Goal: Transaction & Acquisition: Purchase product/service

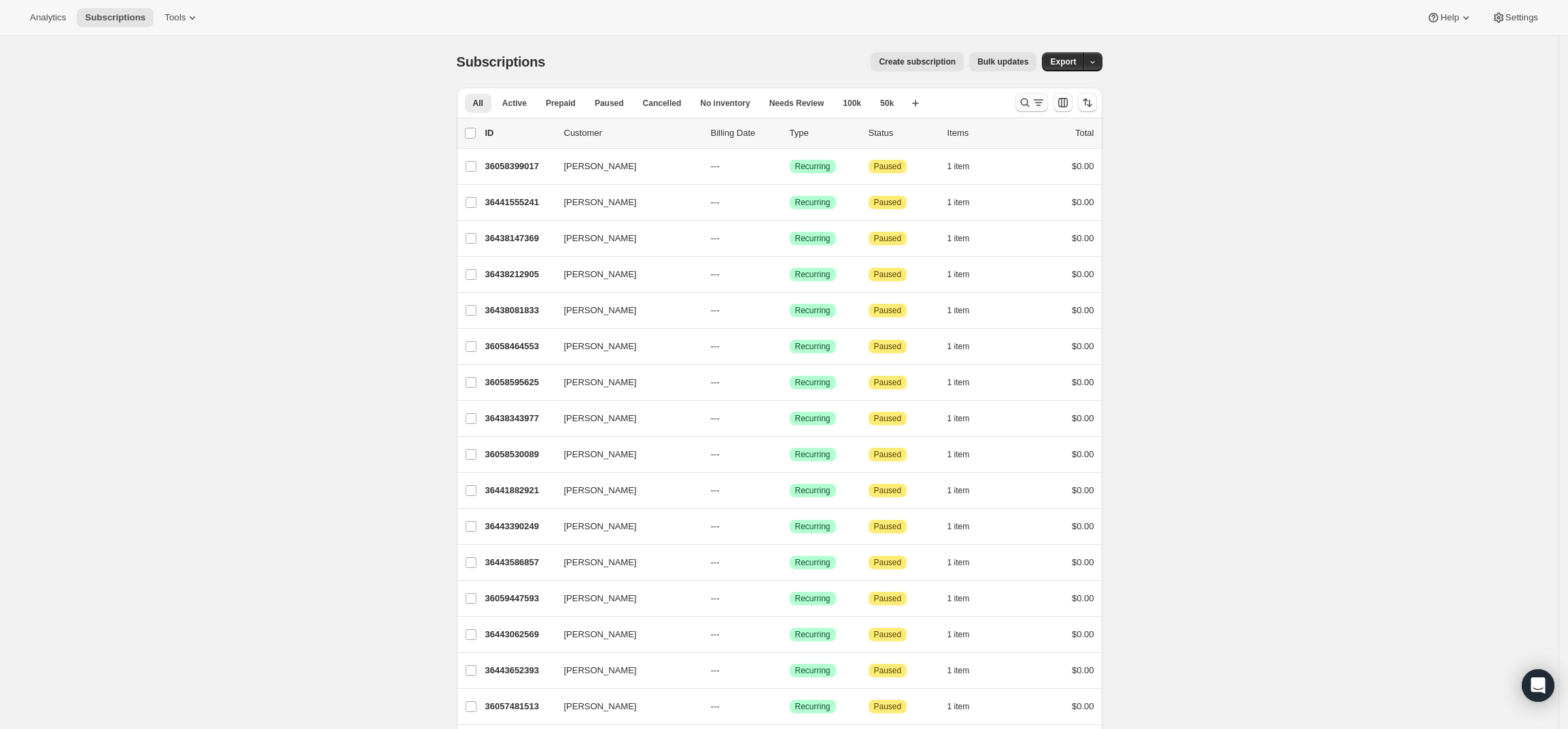
click at [1032, 100] on icon "Search and filter results" at bounding box center [1025, 103] width 14 height 14
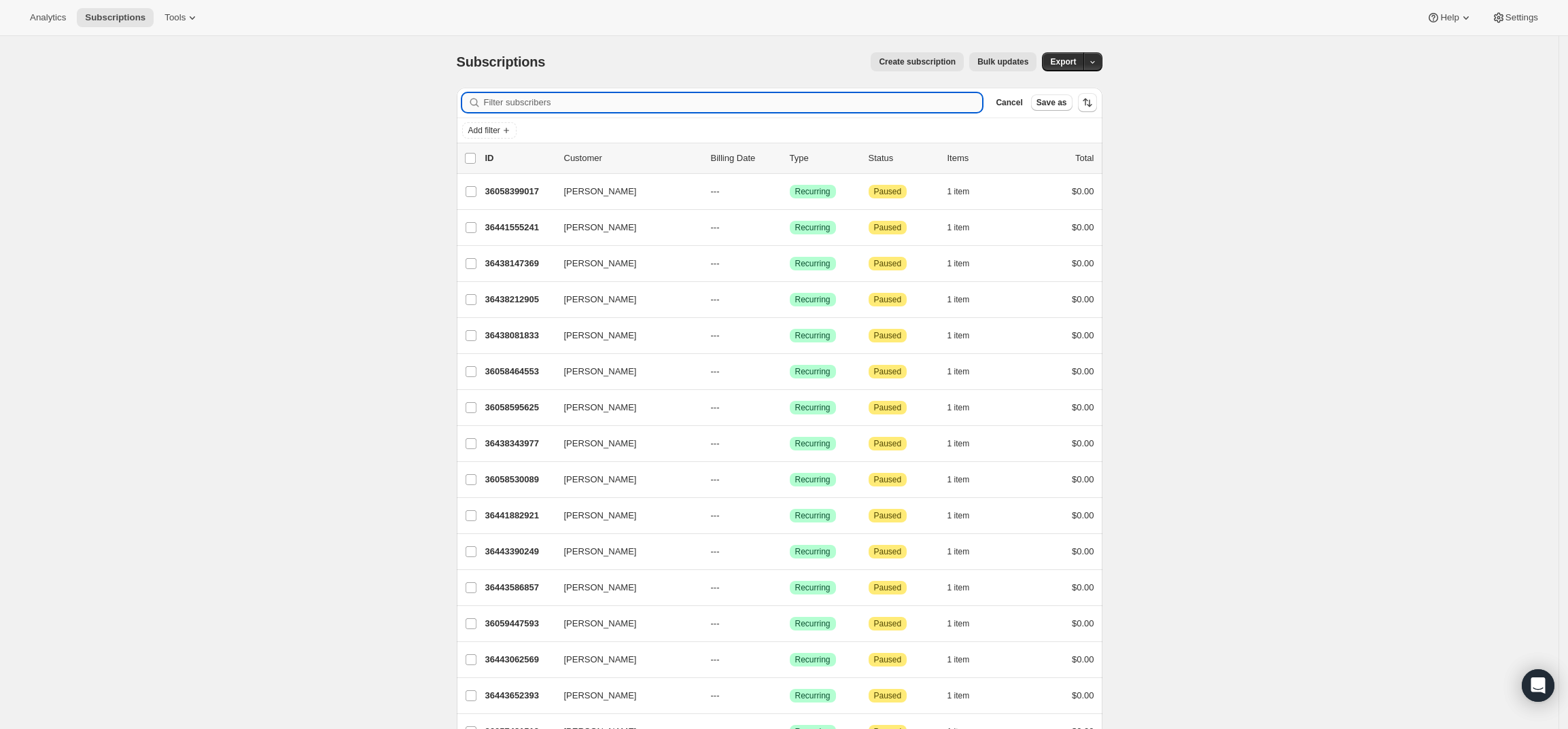
paste input "[EMAIL_ADDRESS][DOMAIN_NAME]"
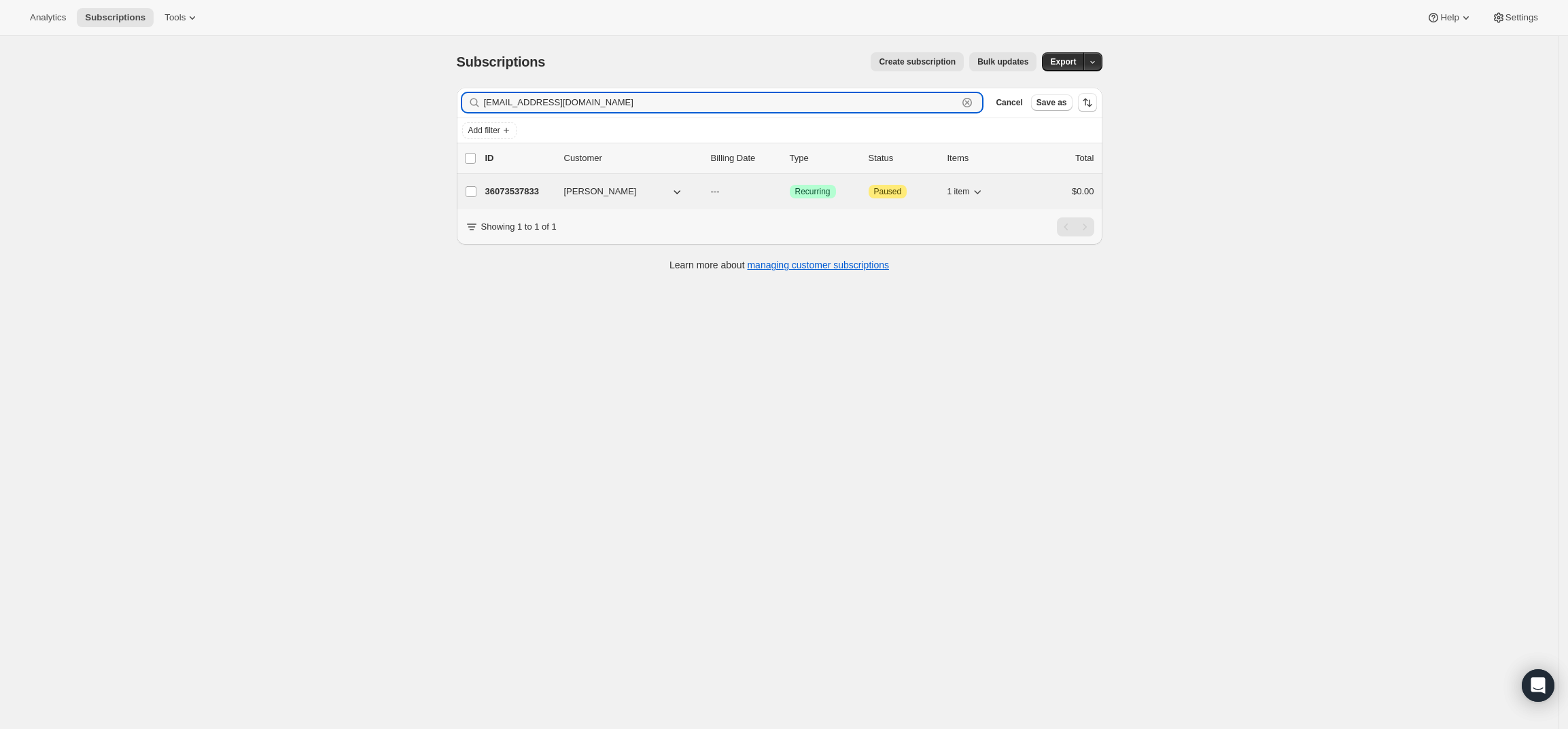
type input "[EMAIL_ADDRESS][DOMAIN_NAME]"
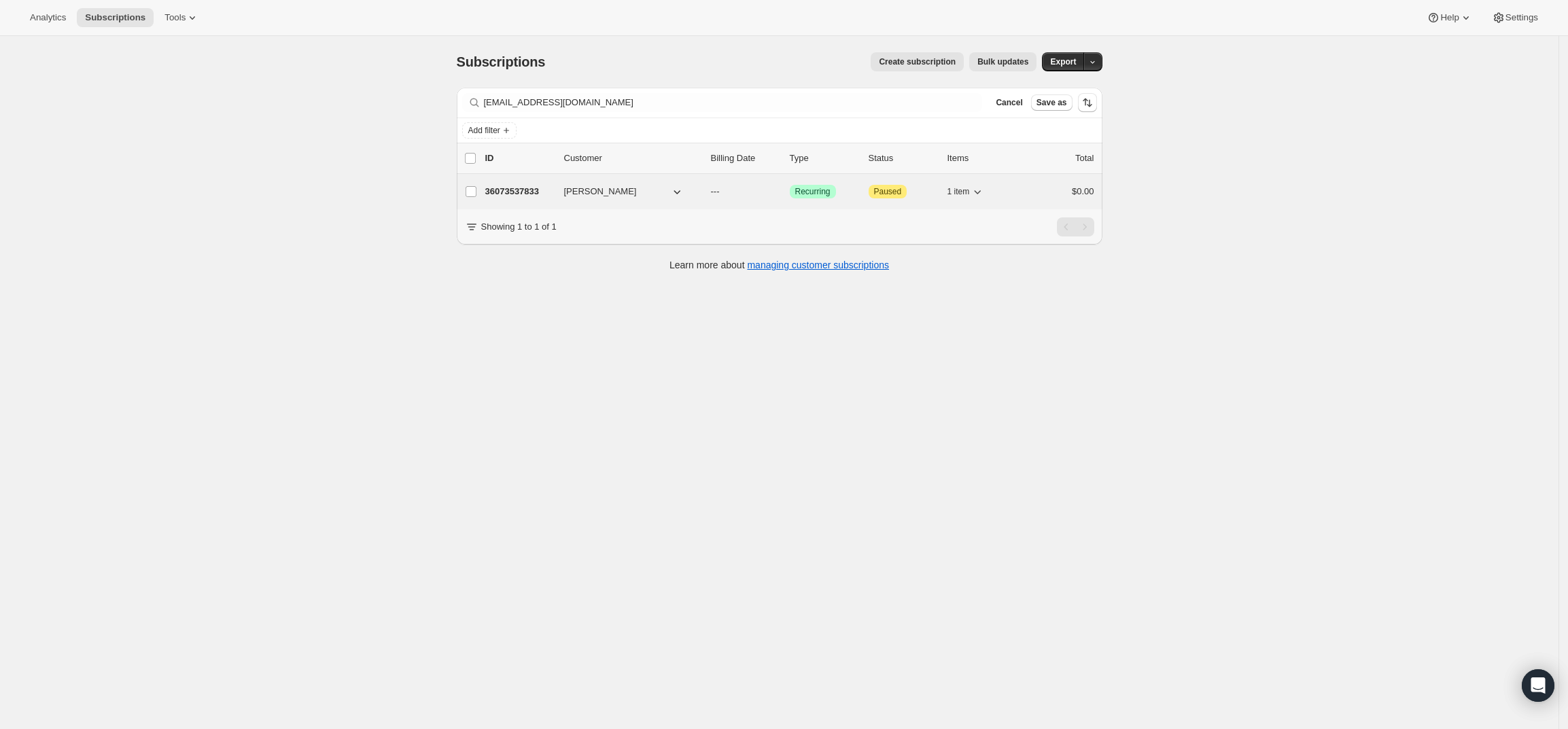
click at [528, 188] on p "36073537833" at bounding box center [519, 192] width 68 height 14
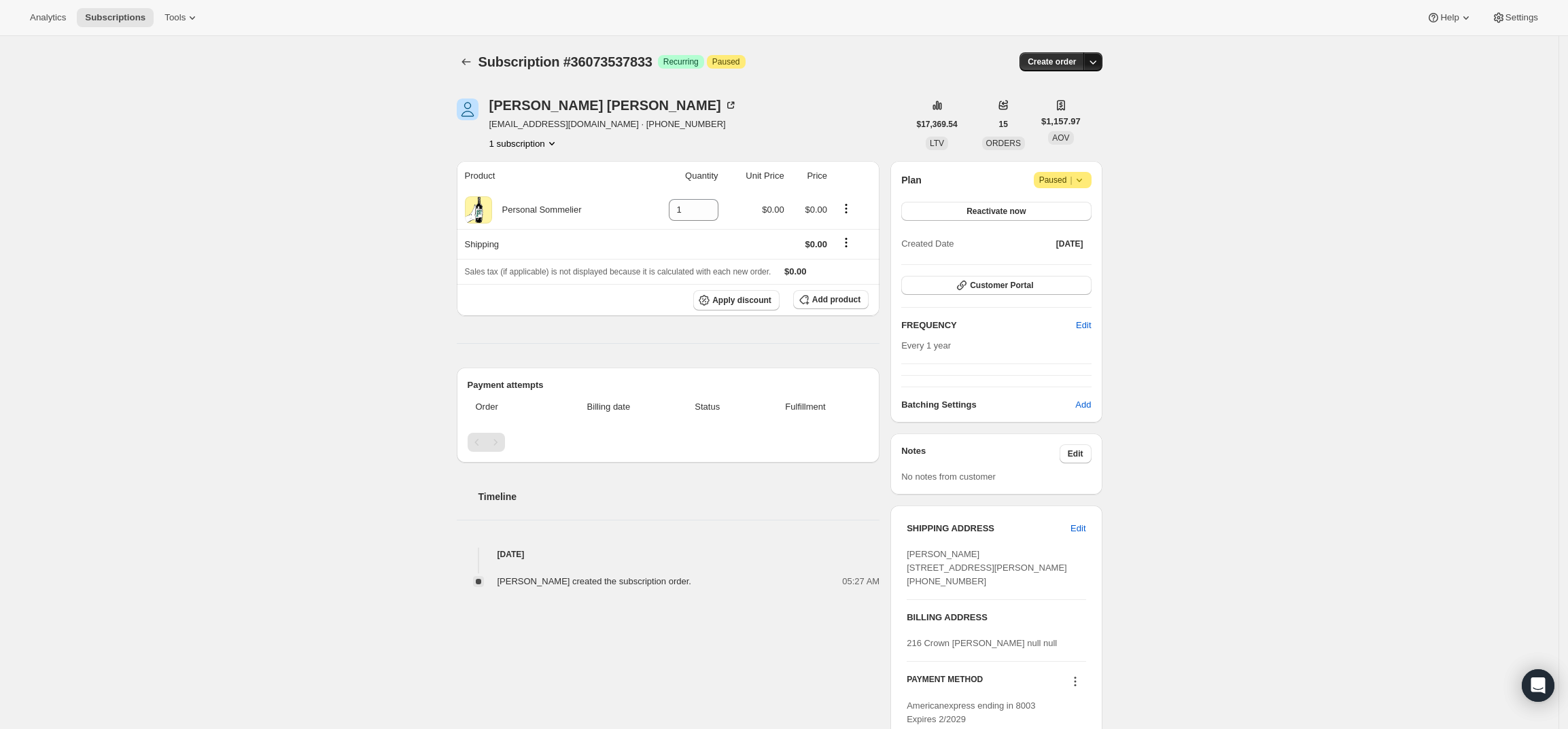
click at [1096, 63] on icon "button" at bounding box center [1092, 62] width 7 height 4
click at [1083, 107] on span "Create custom one-time order" at bounding box center [1040, 114] width 118 height 14
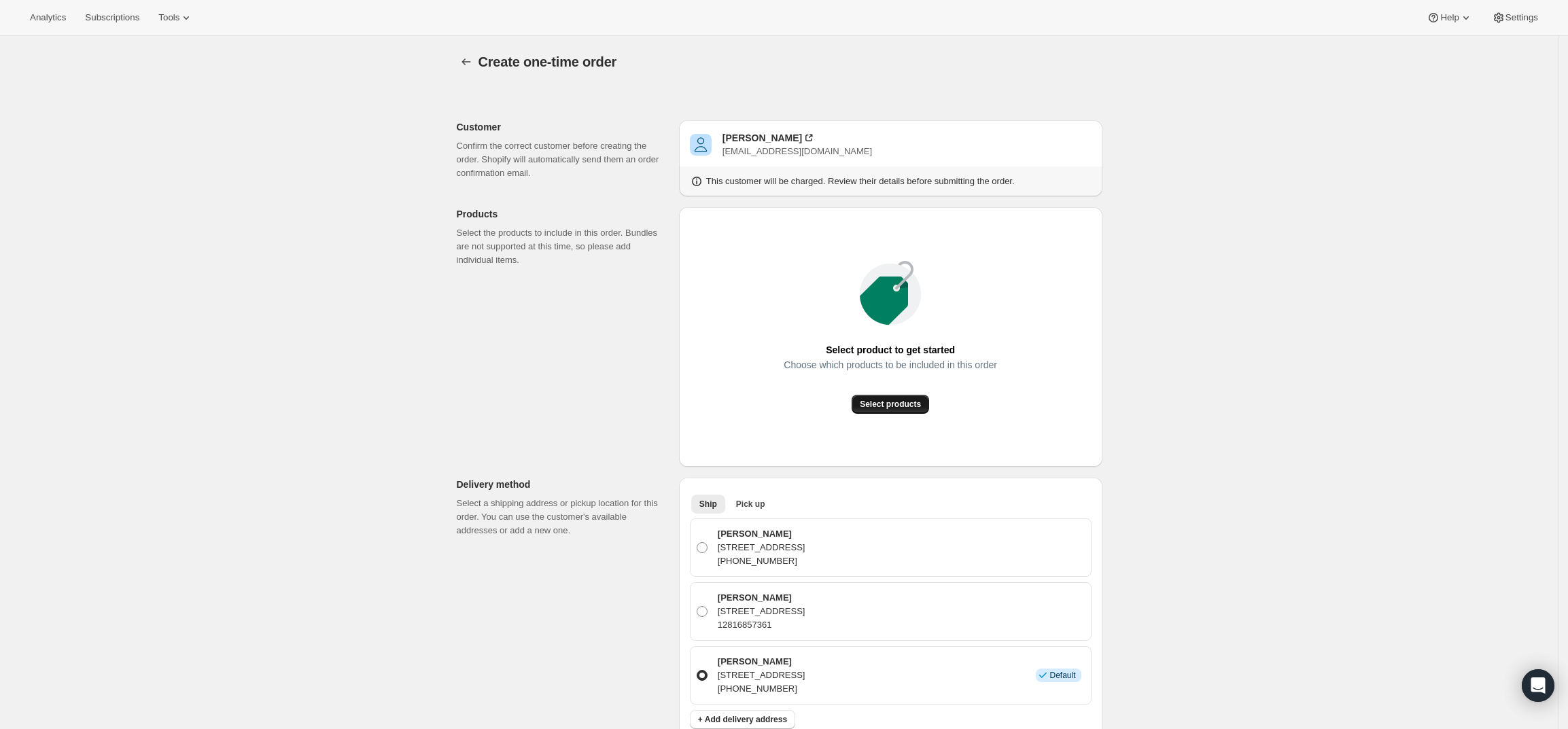
click at [887, 400] on span "Select products" at bounding box center [890, 404] width 61 height 11
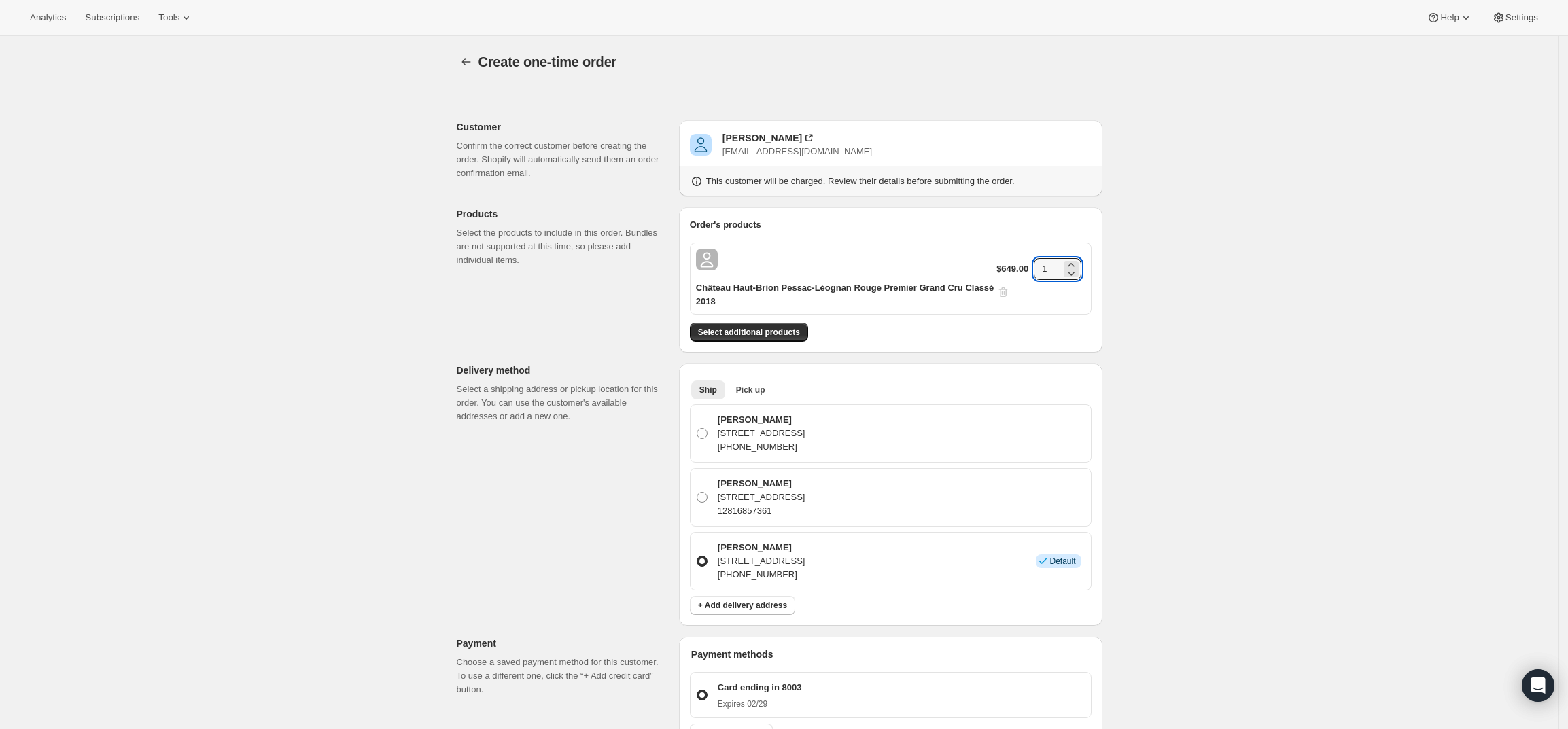
drag, startPoint x: 1055, startPoint y: 262, endPoint x: 979, endPoint y: 258, distance: 76.9
click at [979, 258] on div "Château Haut-Brion Pessac-Léognan Rouge Premier Grand Cru Classé 2018 $649.00 1" at bounding box center [891, 279] width 402 height 72
type input "6"
click at [1288, 305] on div "Create one-time order. This page is ready Create one-time order Customer Confir…" at bounding box center [779, 596] width 1558 height 1121
click at [783, 334] on span "Select additional products" at bounding box center [749, 332] width 102 height 11
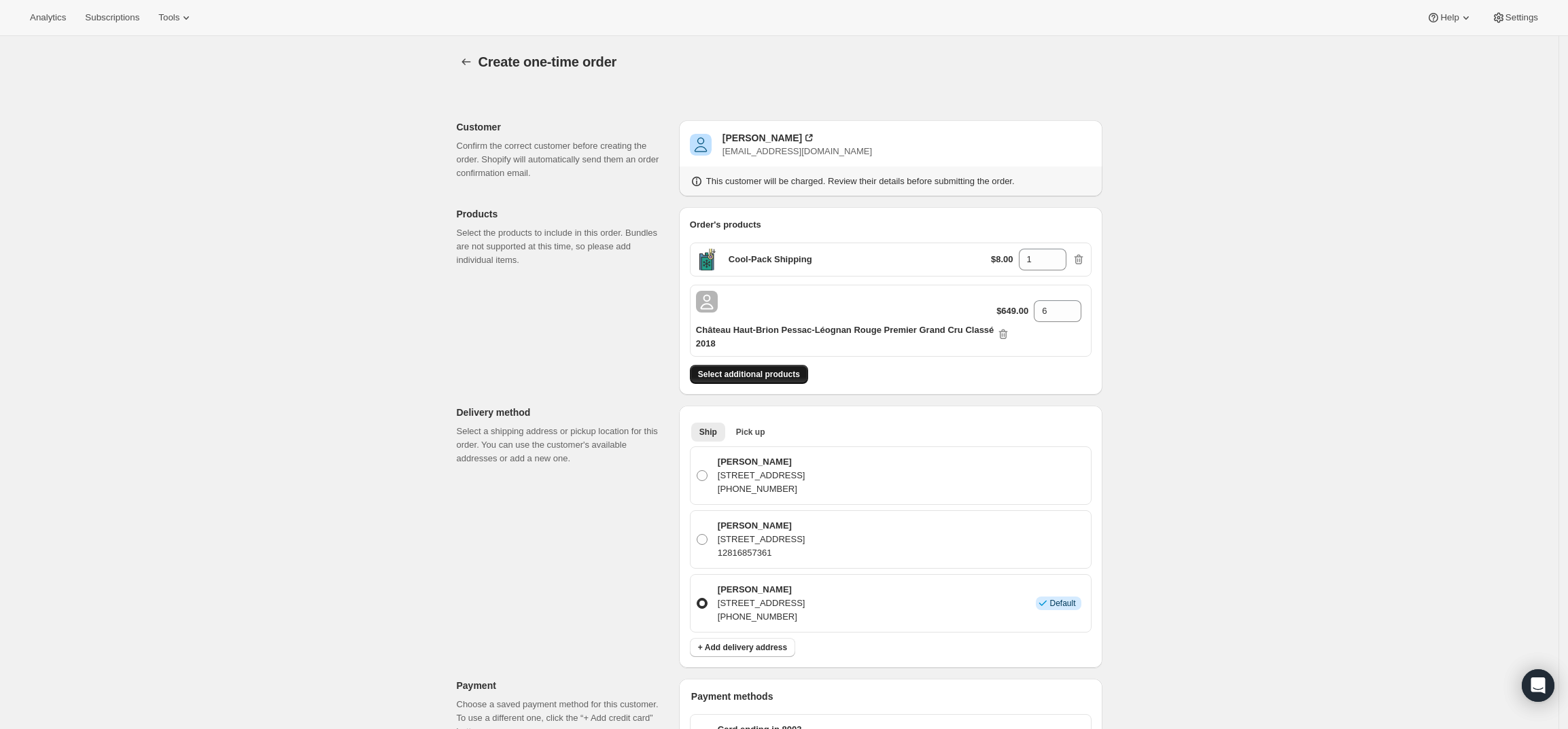
click at [769, 381] on button "Select additional products" at bounding box center [749, 374] width 118 height 19
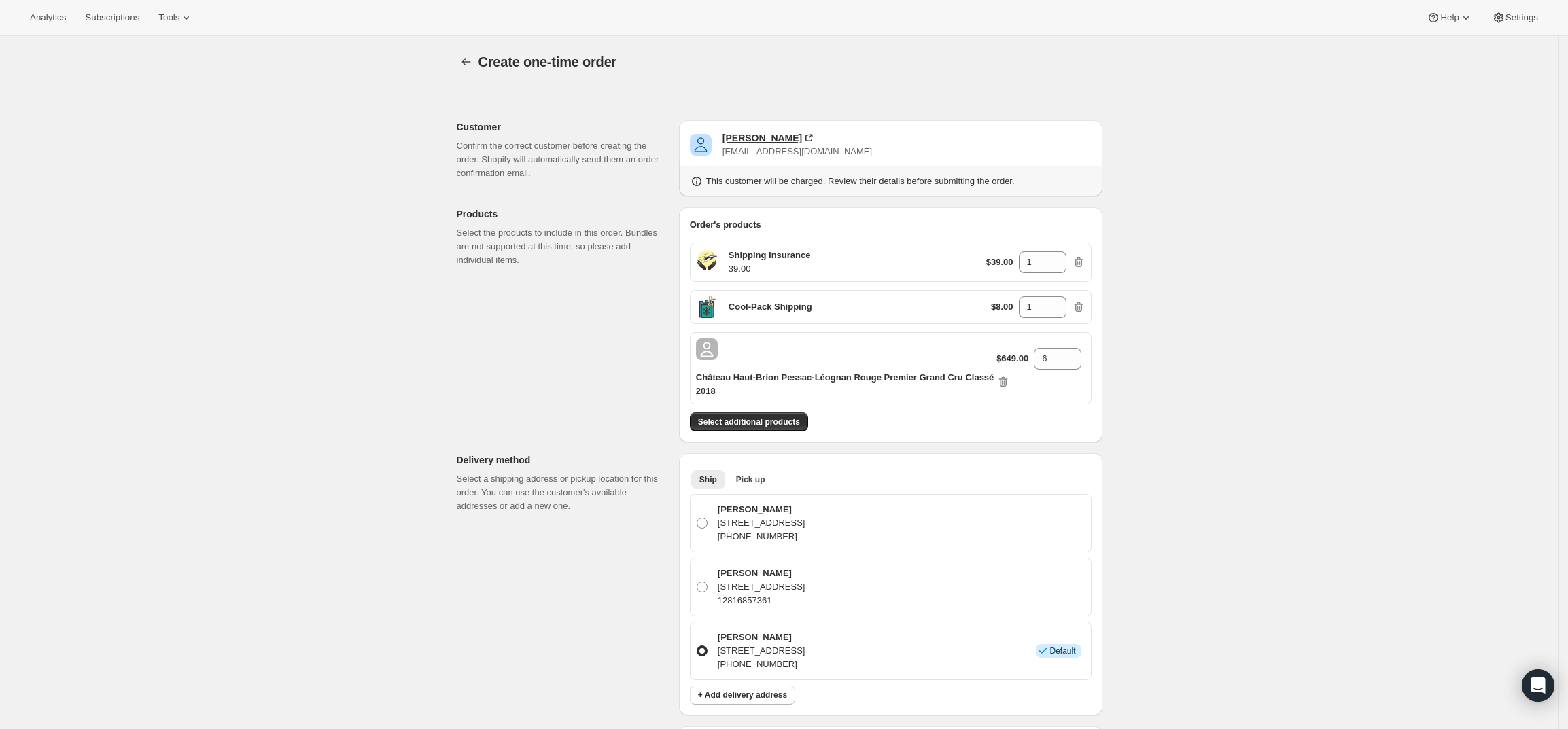
click at [757, 136] on div "[PERSON_NAME]" at bounding box center [762, 138] width 80 height 14
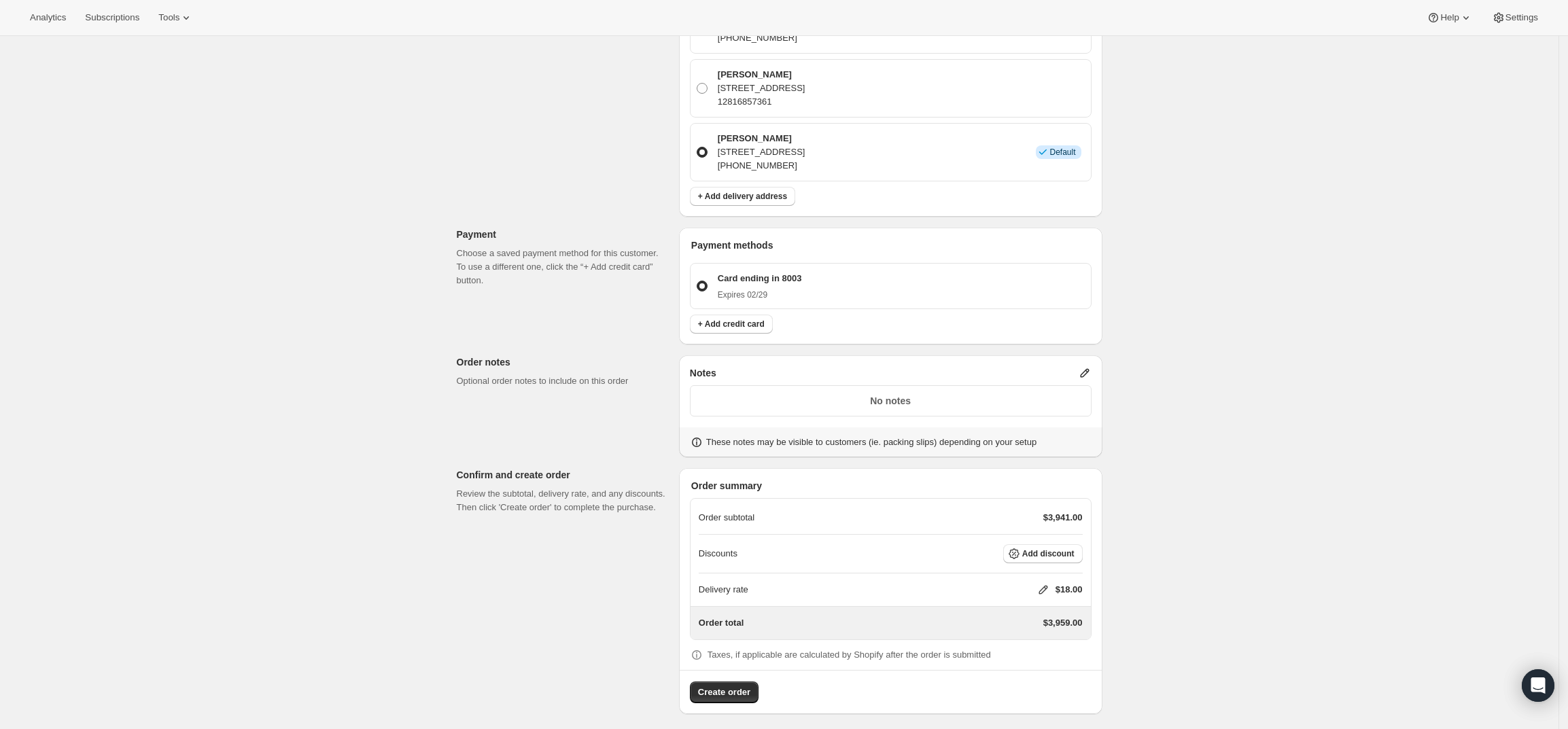
scroll to position [506, 0]
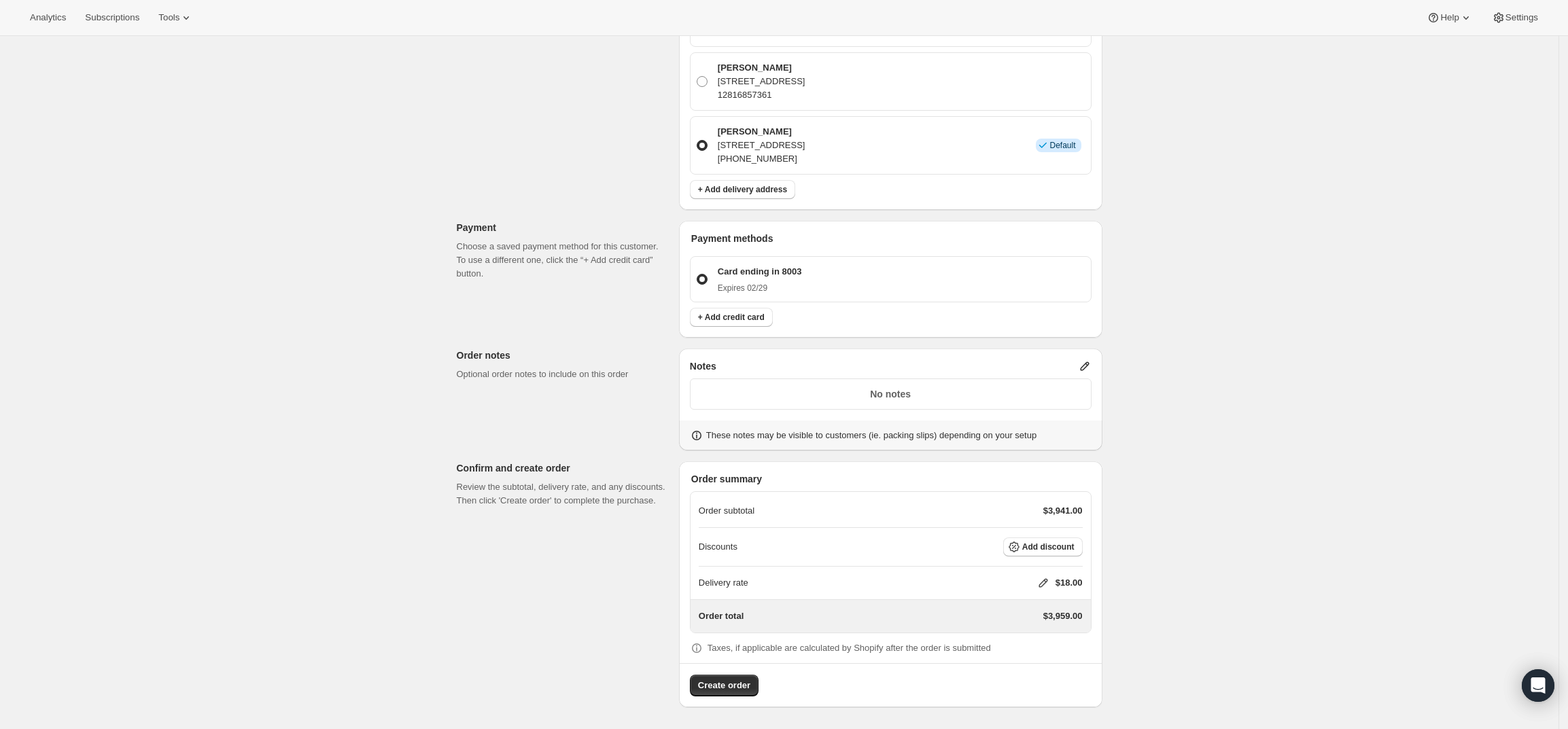
click at [1089, 365] on icon at bounding box center [1084, 366] width 9 height 9
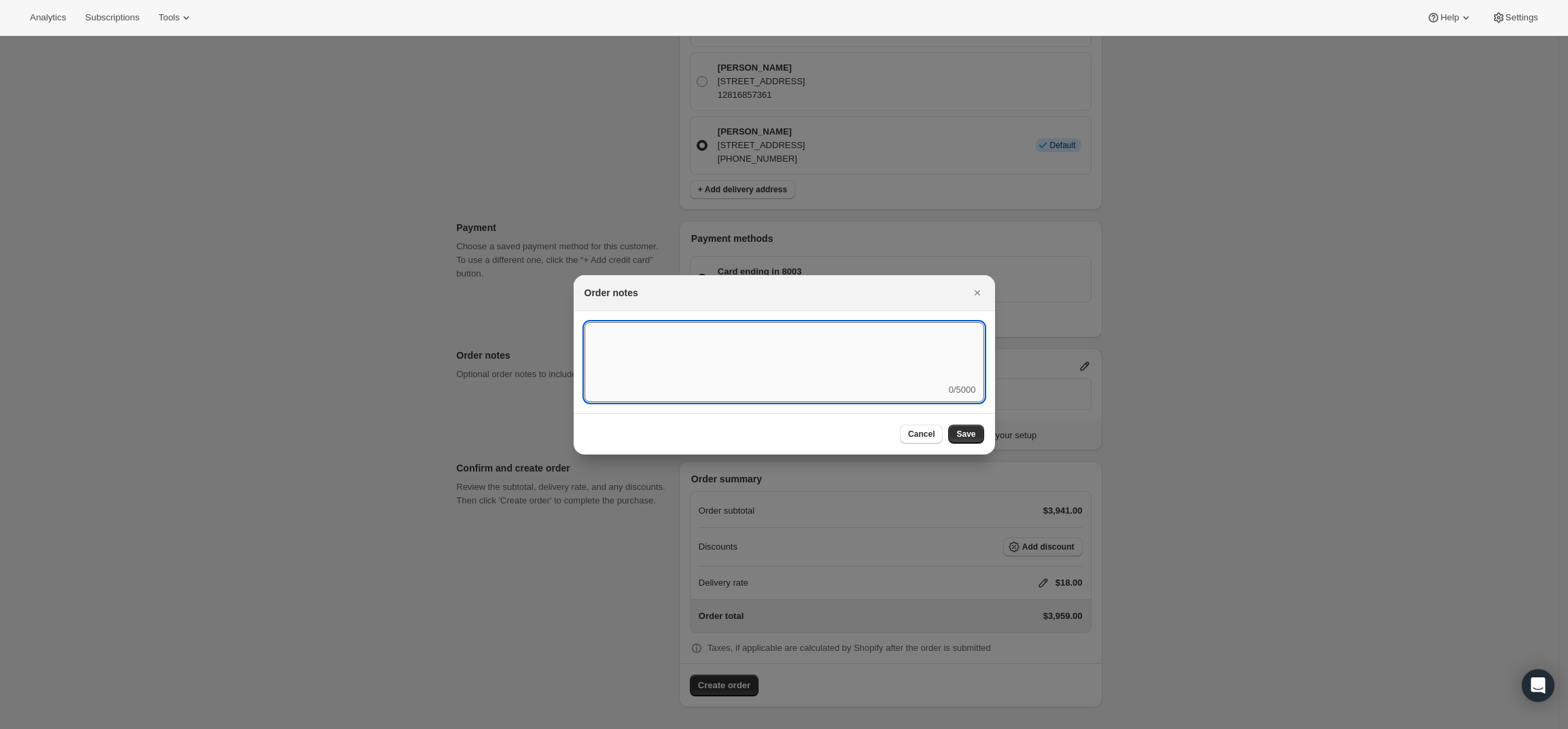
click at [877, 369] on textarea ":rd5:" at bounding box center [784, 352] width 400 height 61
type textarea "I"
click at [589, 335] on textarea "Include OWC" at bounding box center [784, 352] width 400 height 61
type textarea "OWC Include OWC"
click at [968, 431] on span "Save" at bounding box center [965, 434] width 19 height 11
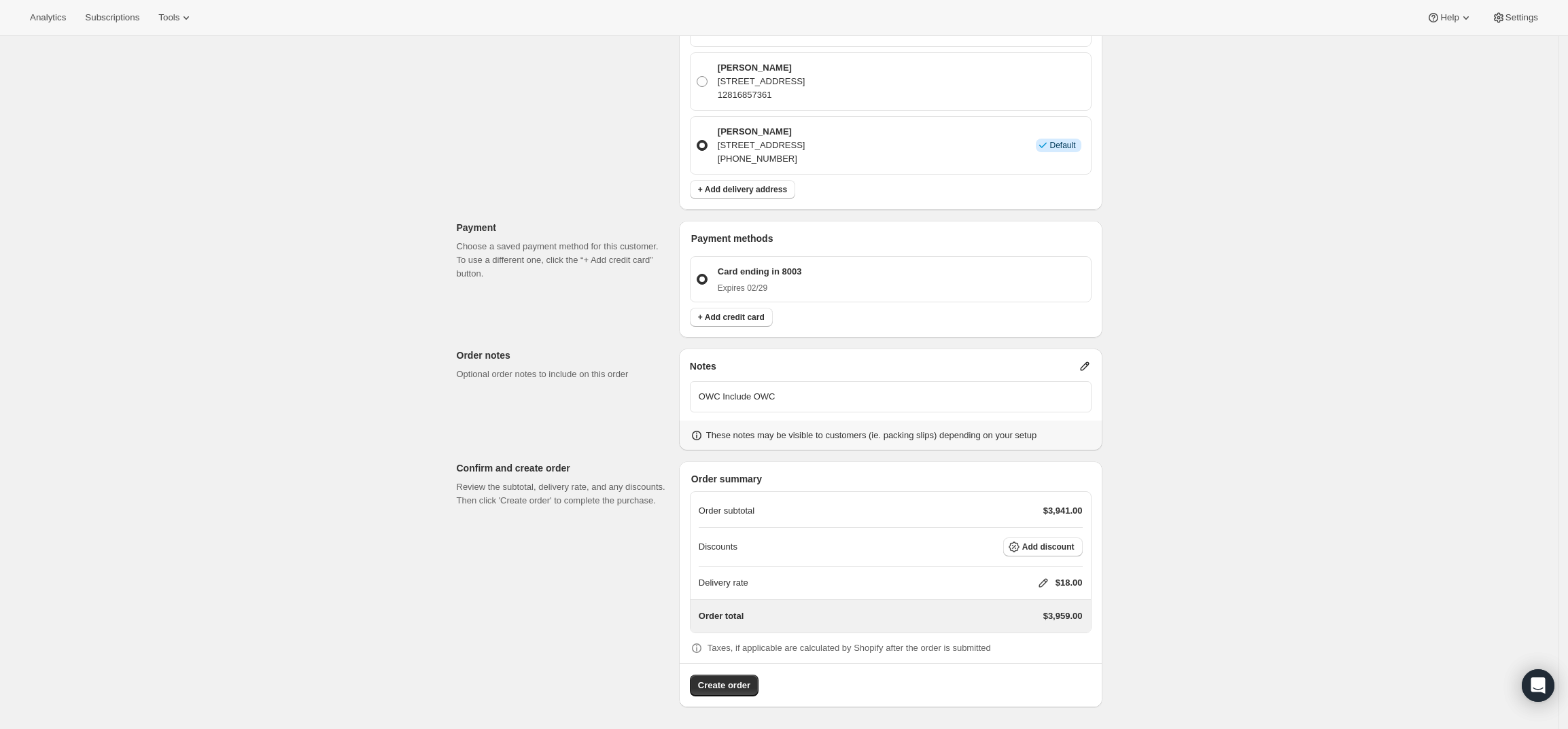
click at [1090, 362] on icon at bounding box center [1085, 367] width 14 height 14
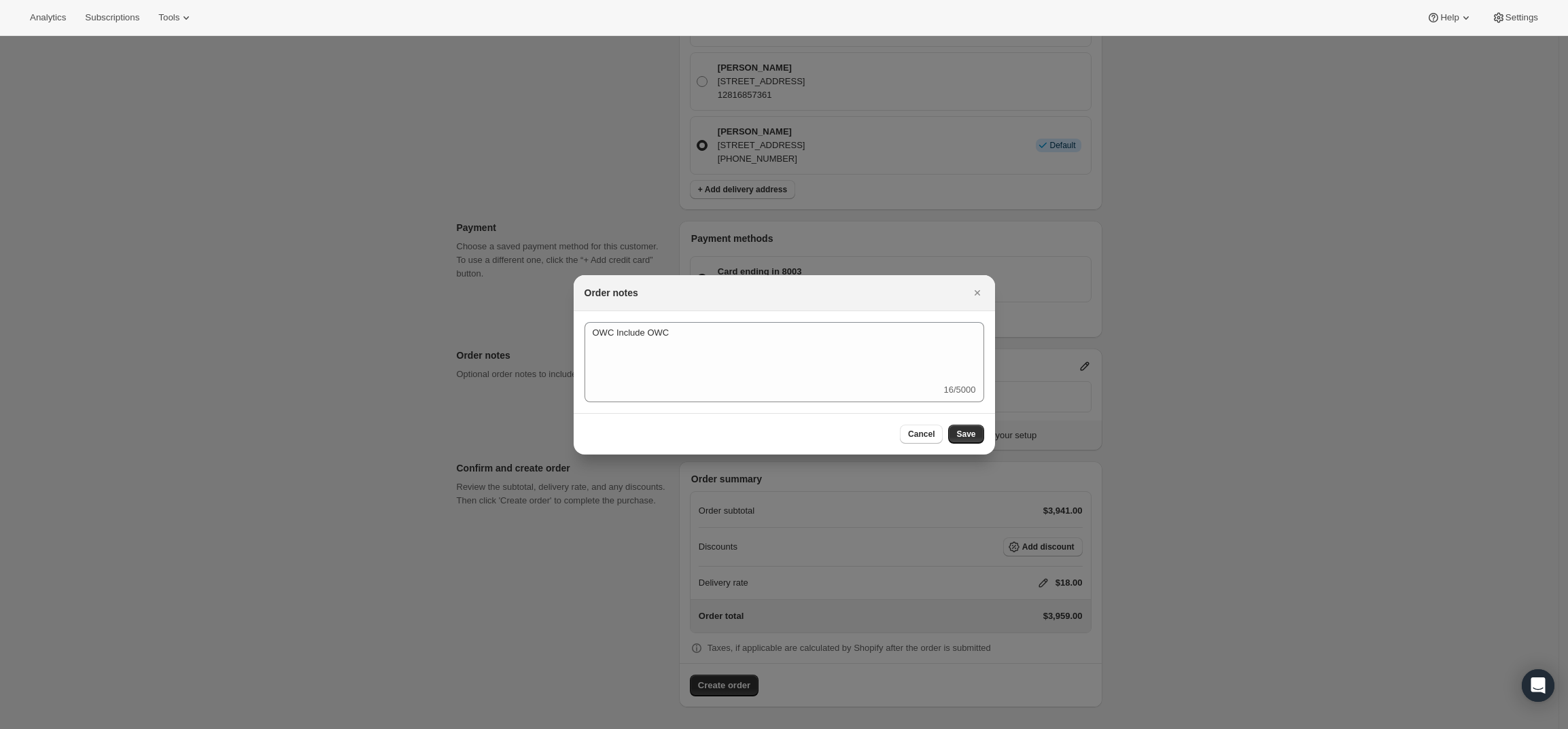
scroll to position [0, 0]
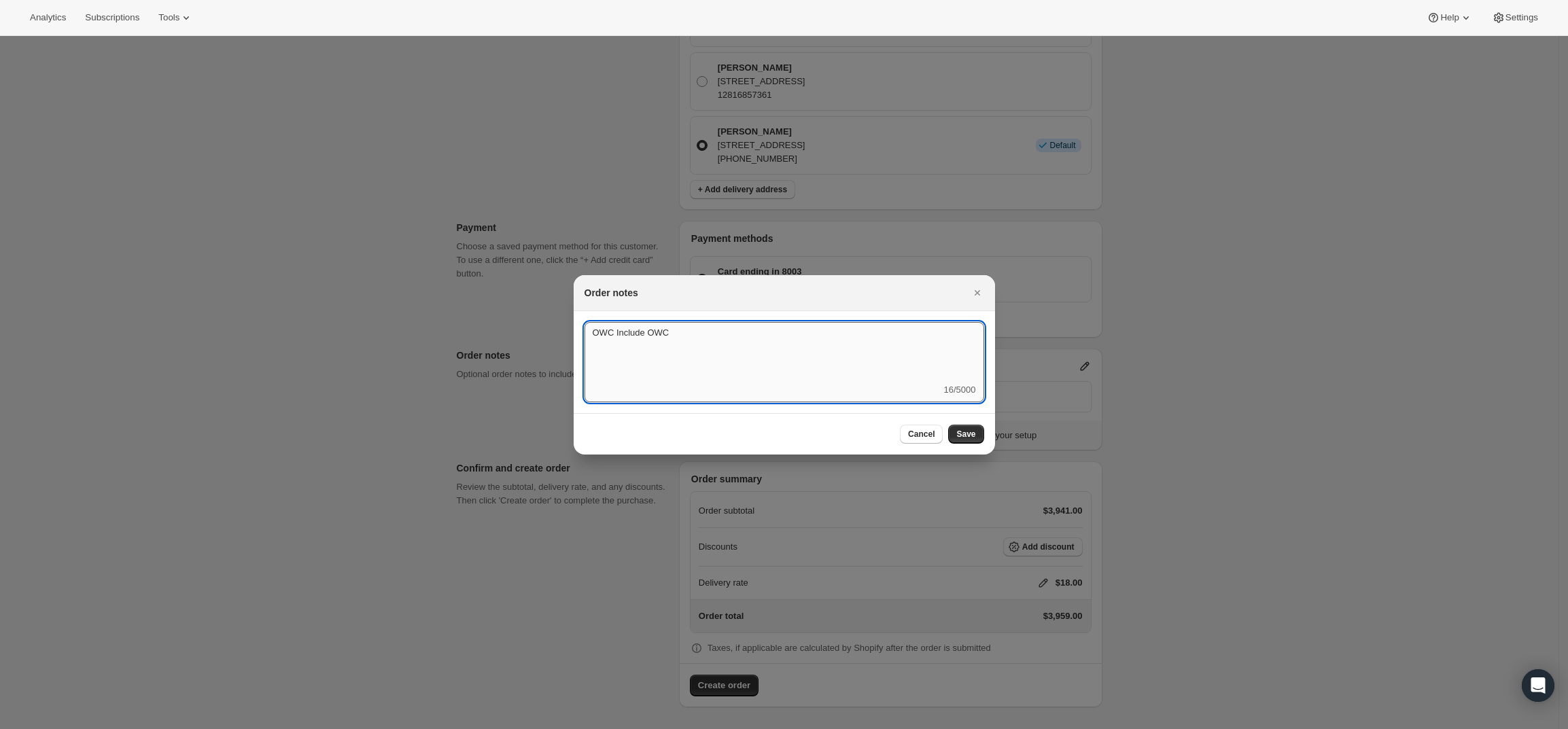
click at [788, 343] on textarea "OWC Include OWC" at bounding box center [784, 352] width 400 height 61
type textarea "OWC Include OWC - Temp Control"
click at [970, 433] on span "Save" at bounding box center [965, 434] width 19 height 11
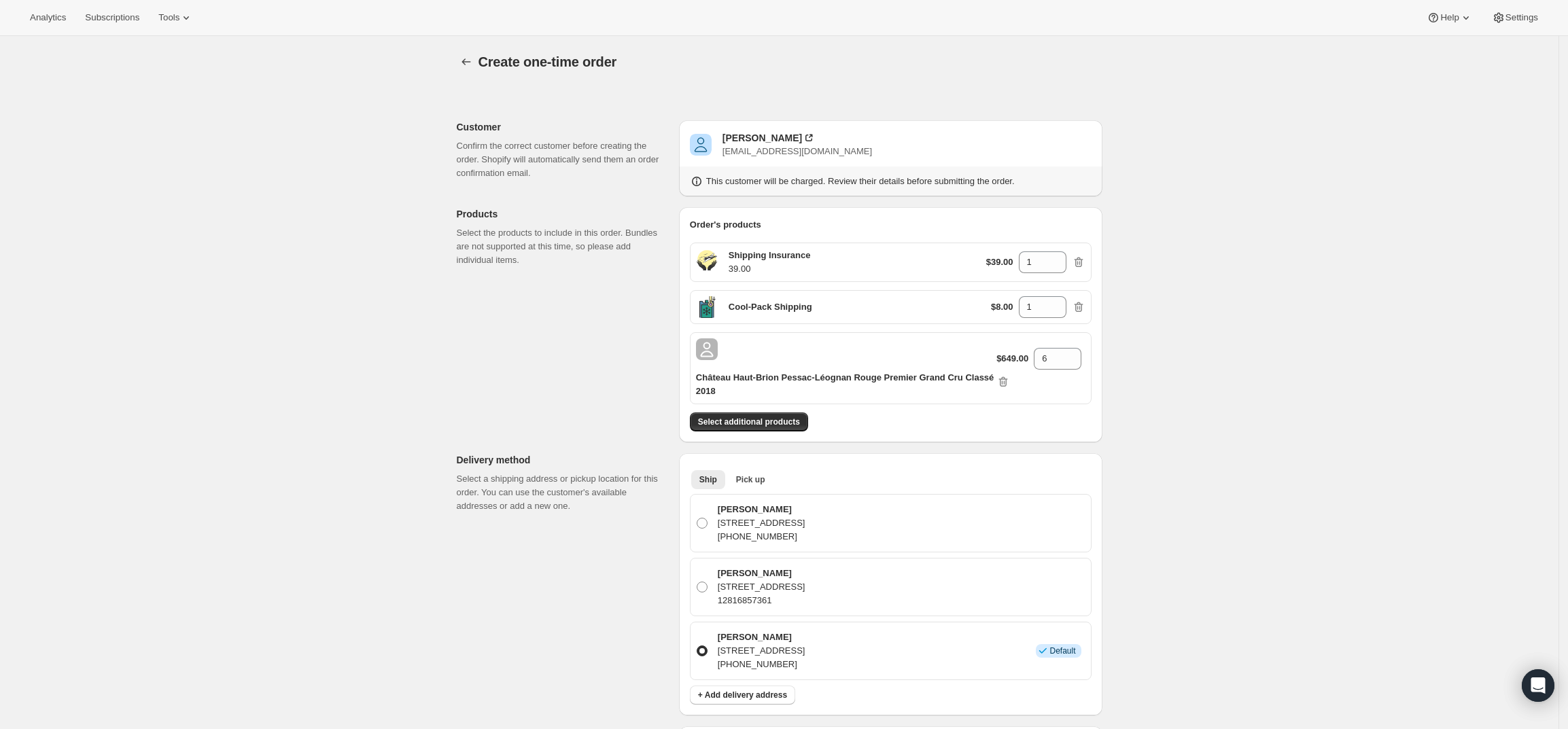
scroll to position [506, 0]
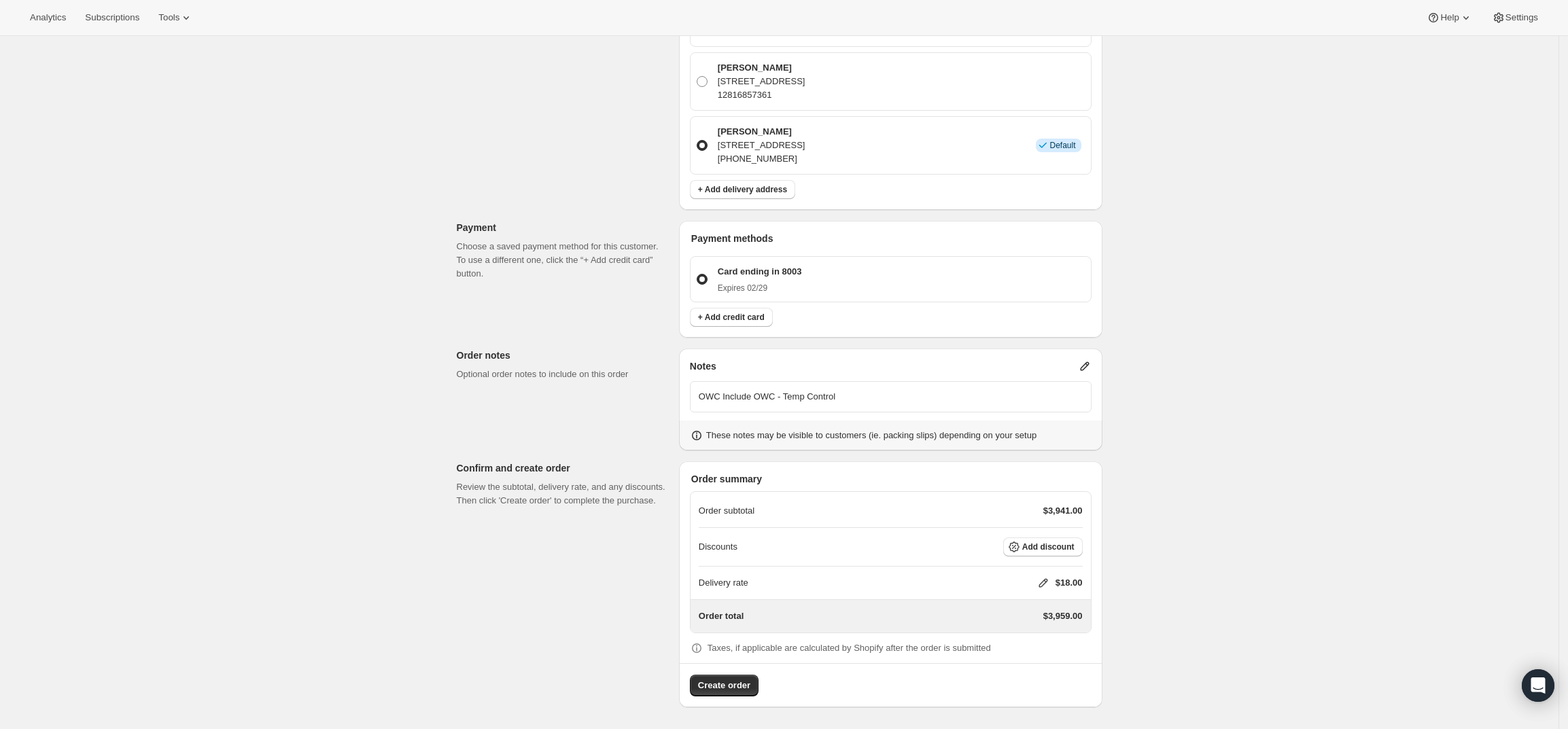
click at [1044, 589] on icon at bounding box center [1043, 583] width 14 height 14
click at [1013, 635] on input "0" at bounding box center [1050, 634] width 122 height 22
type input "0"
click at [1036, 669] on span "Save" at bounding box center [1040, 665] width 19 height 11
click at [727, 687] on span "Create order" at bounding box center [724, 686] width 52 height 14
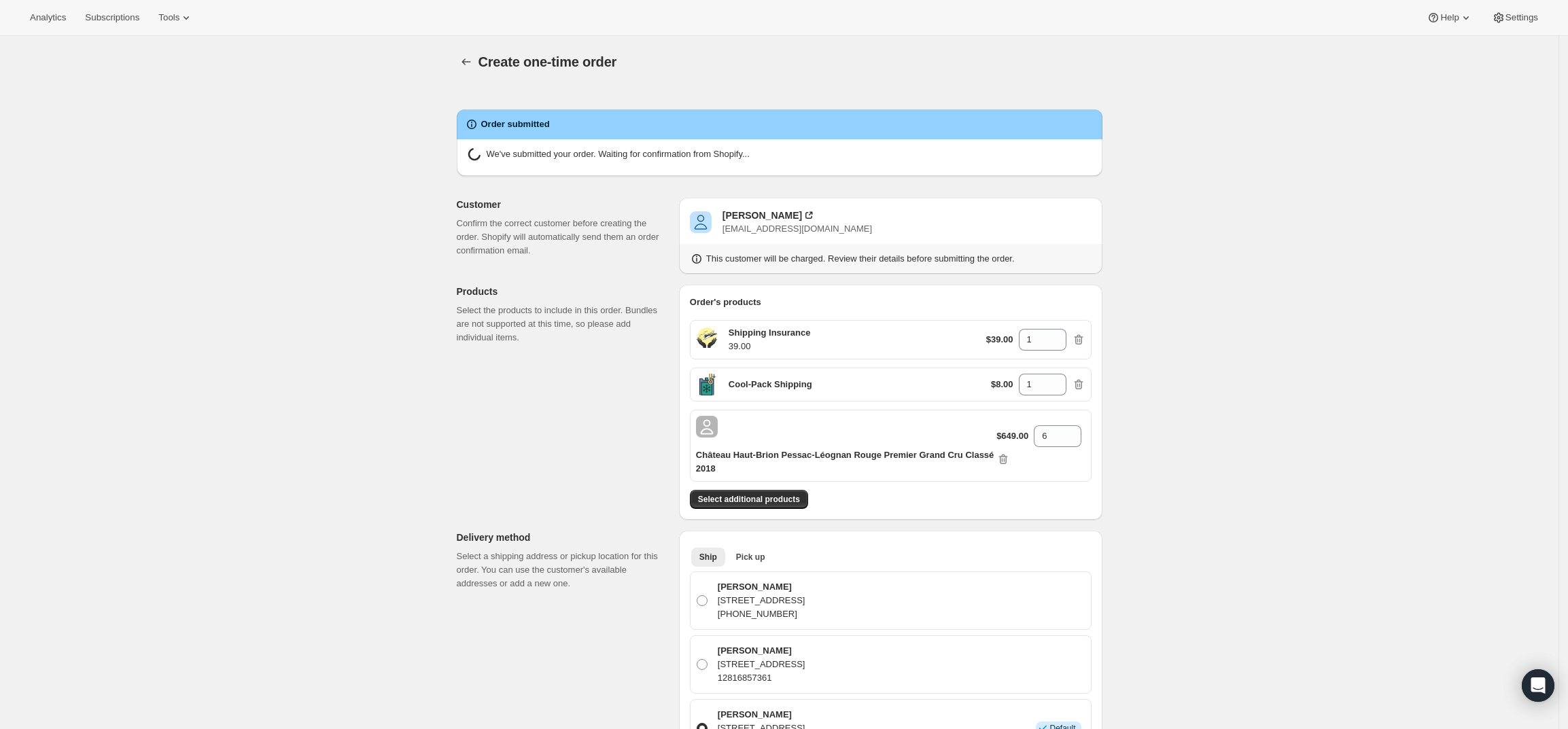
radio input "true"
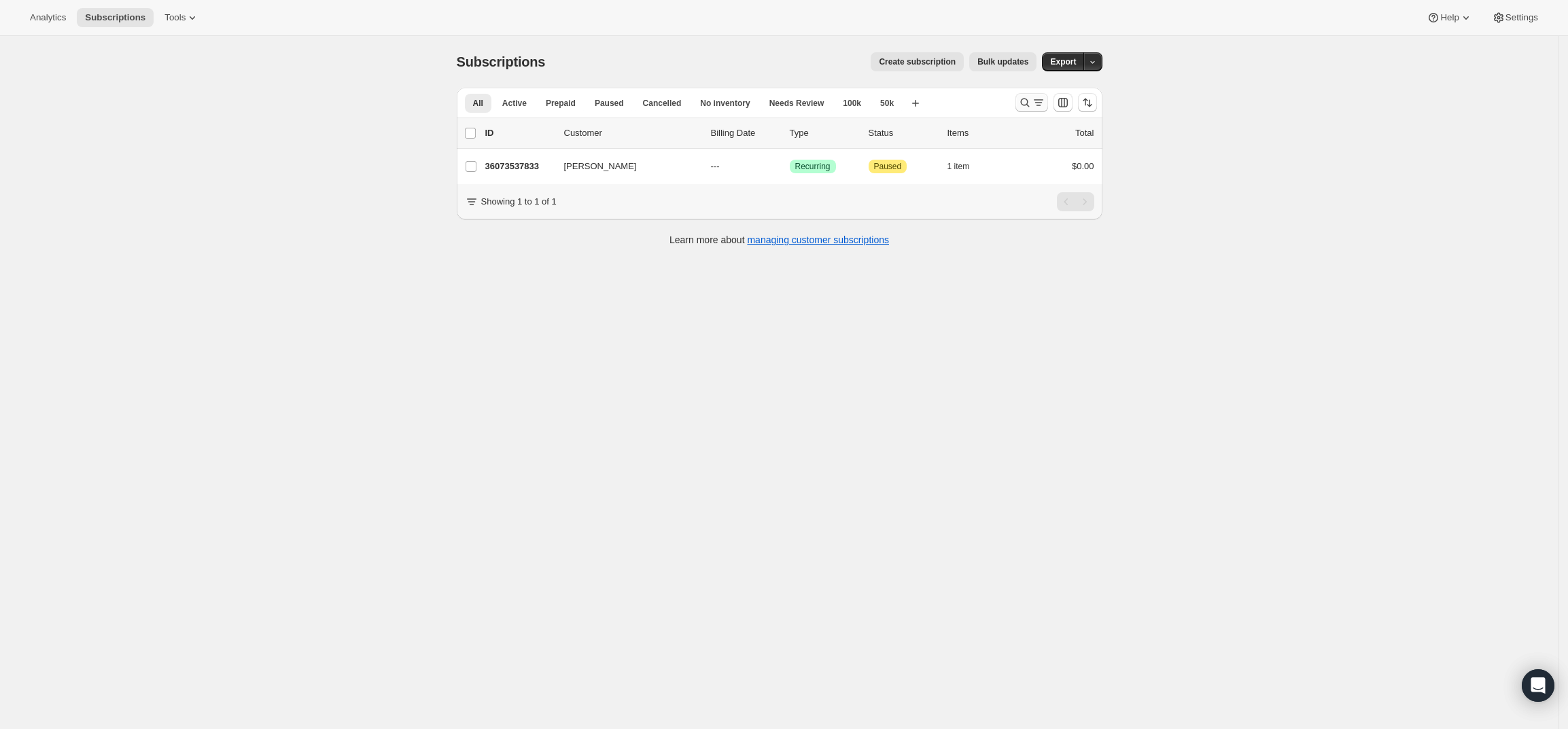
click at [1039, 107] on icon "Search and filter results" at bounding box center [1039, 103] width 14 height 14
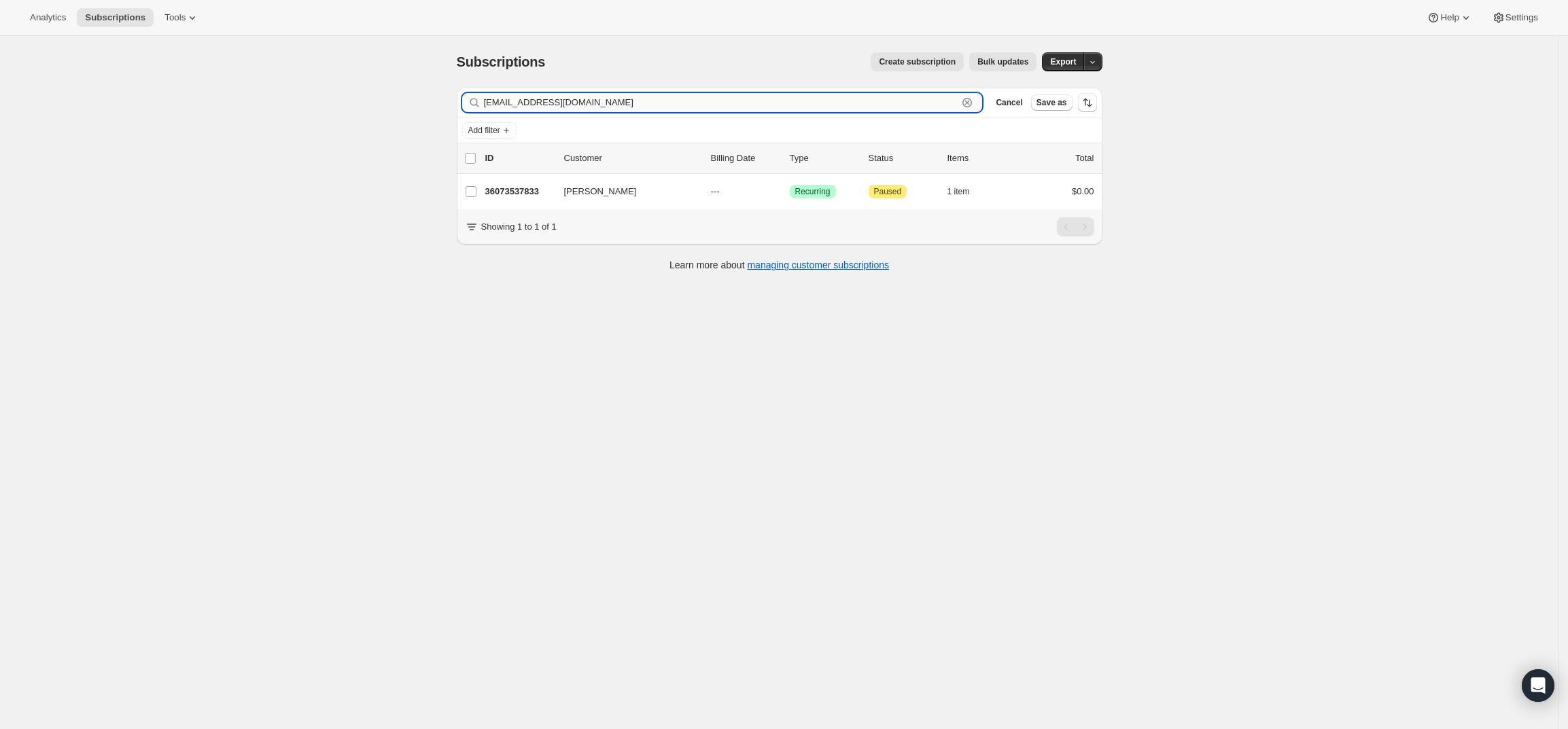
click at [794, 99] on input "[EMAIL_ADDRESS][DOMAIN_NAME]" at bounding box center [721, 102] width 474 height 19
paste input "jzell@jmzell.com"
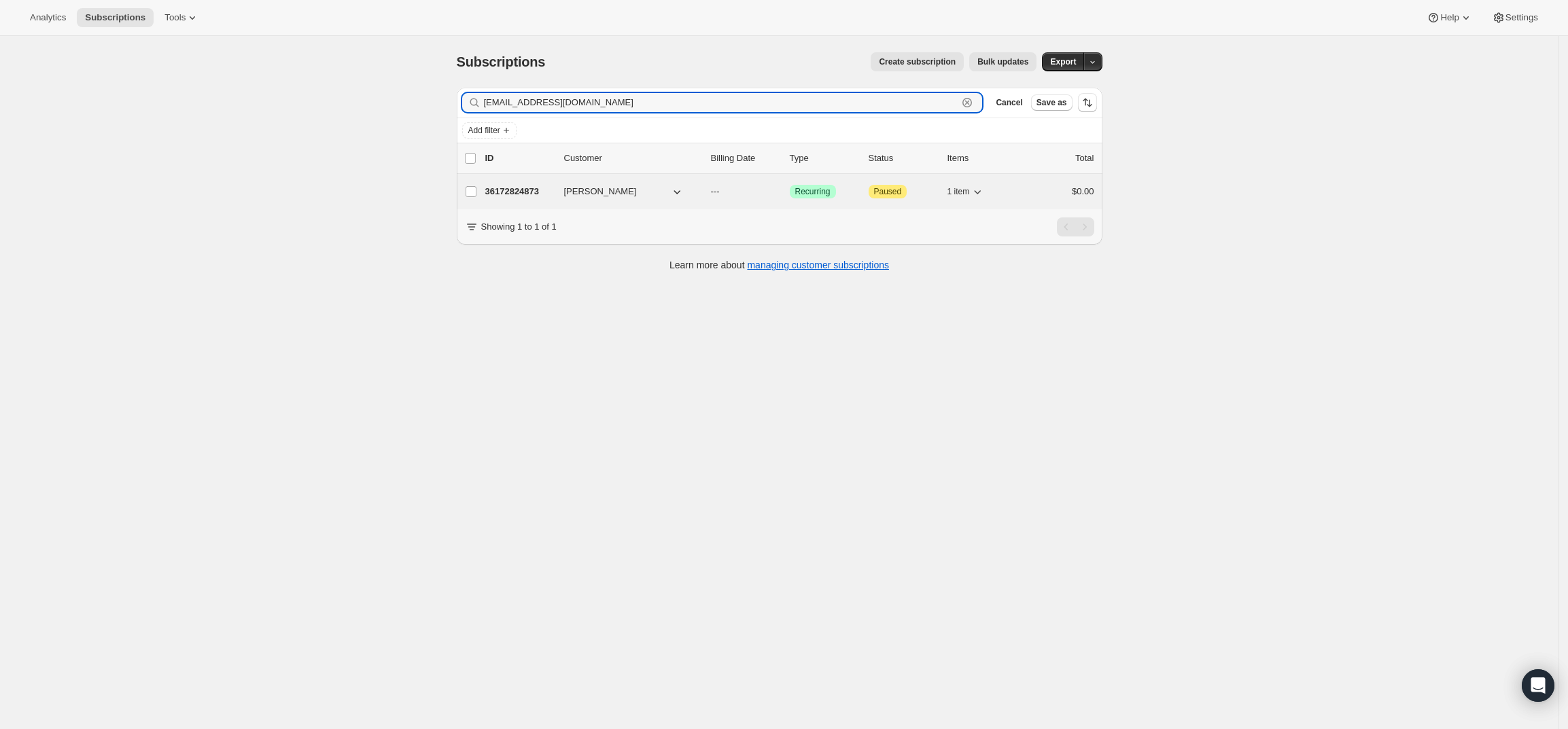
type input "jzell@jmzell.com"
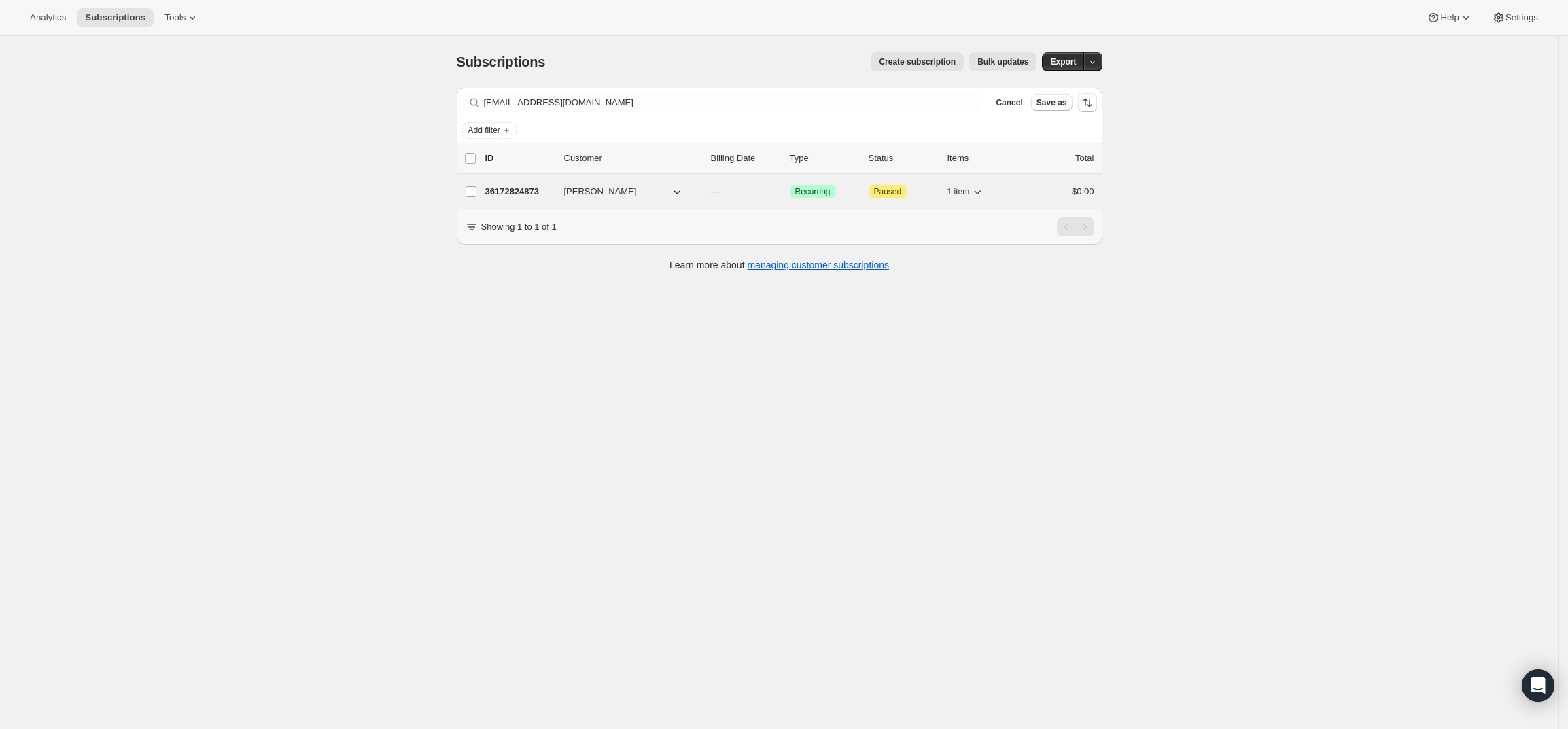
click at [534, 188] on p "36172824873" at bounding box center [519, 192] width 68 height 14
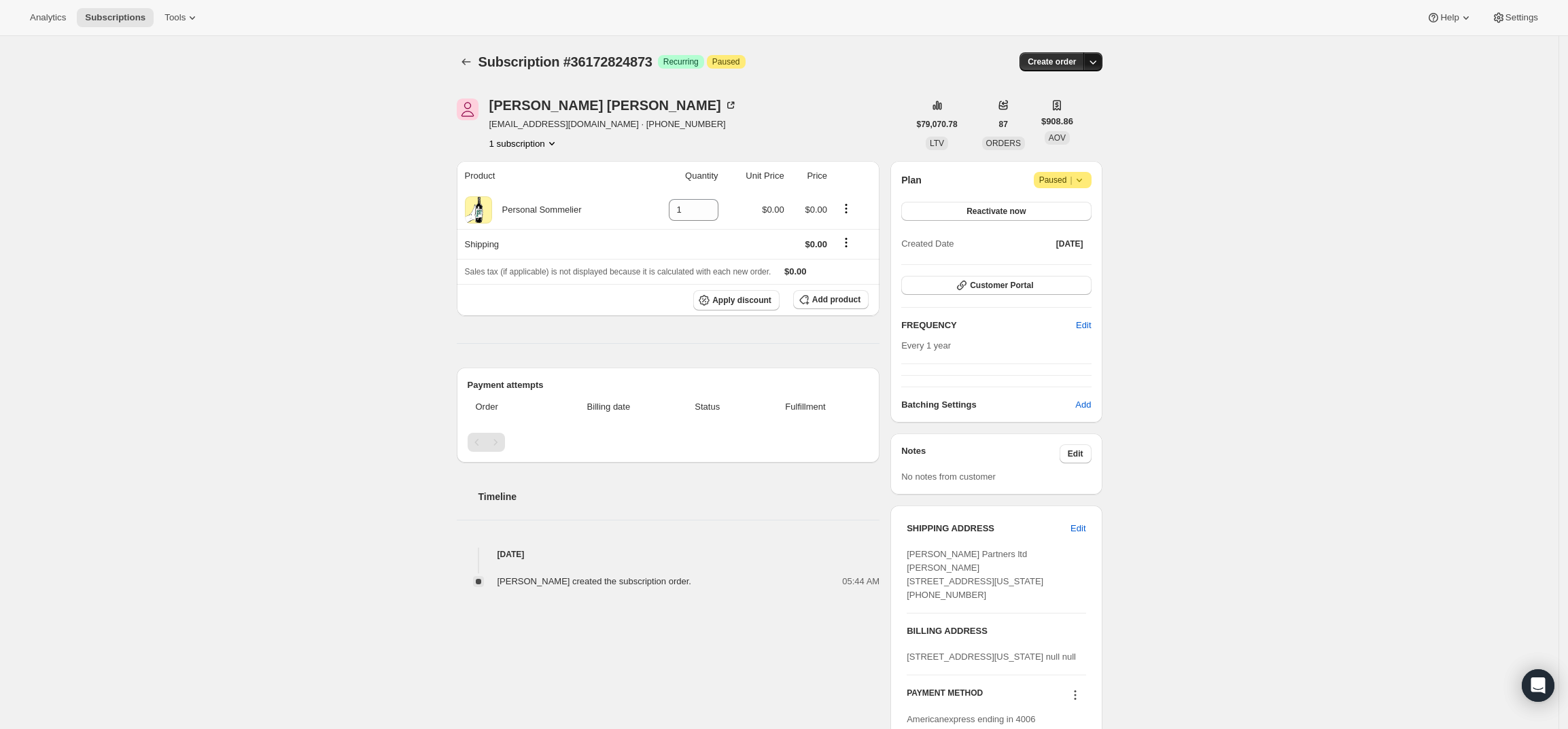
click at [1096, 62] on icon "button" at bounding box center [1092, 62] width 7 height 4
click at [1064, 108] on span "Create custom one-time order" at bounding box center [1040, 113] width 118 height 10
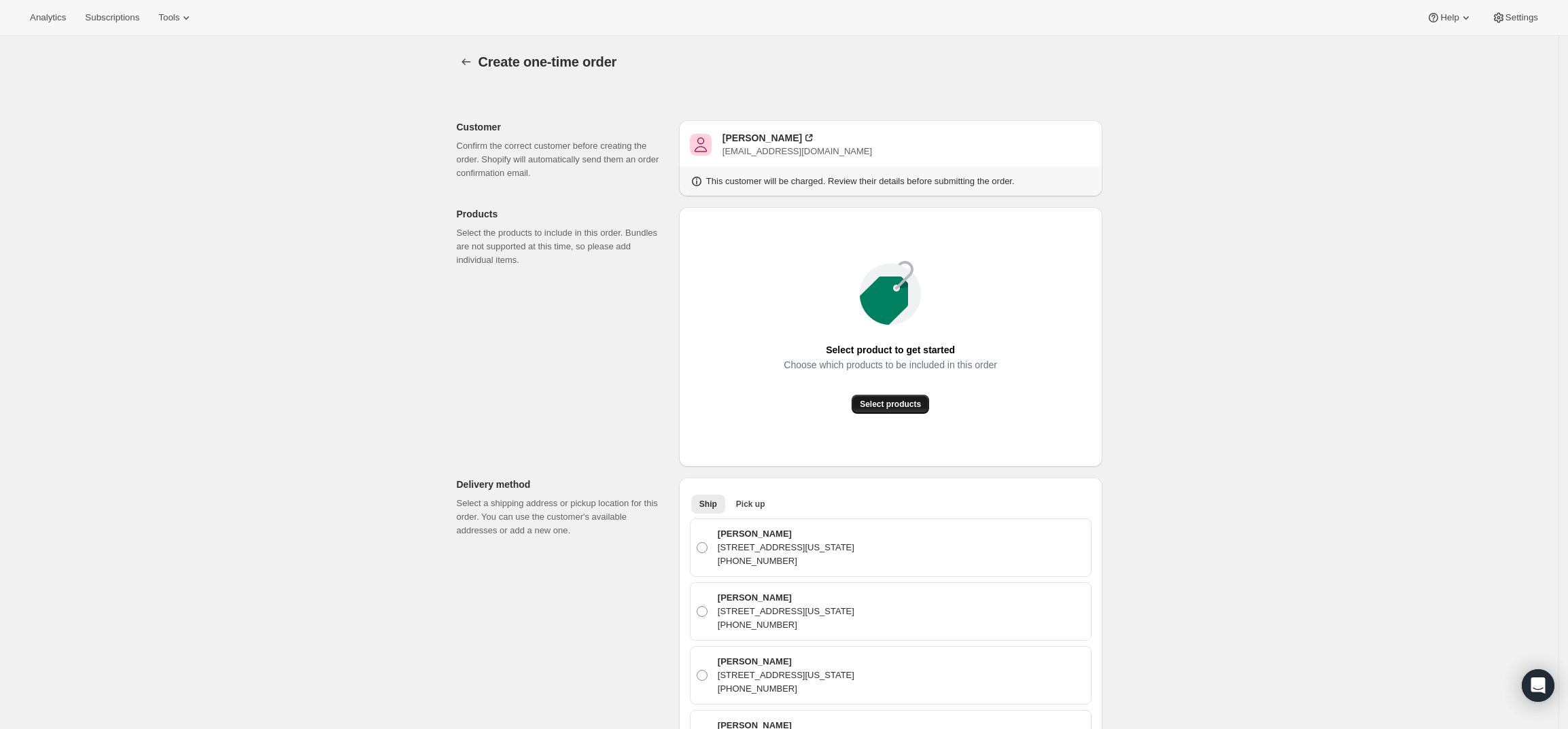
click at [907, 406] on span "Select products" at bounding box center [890, 404] width 61 height 11
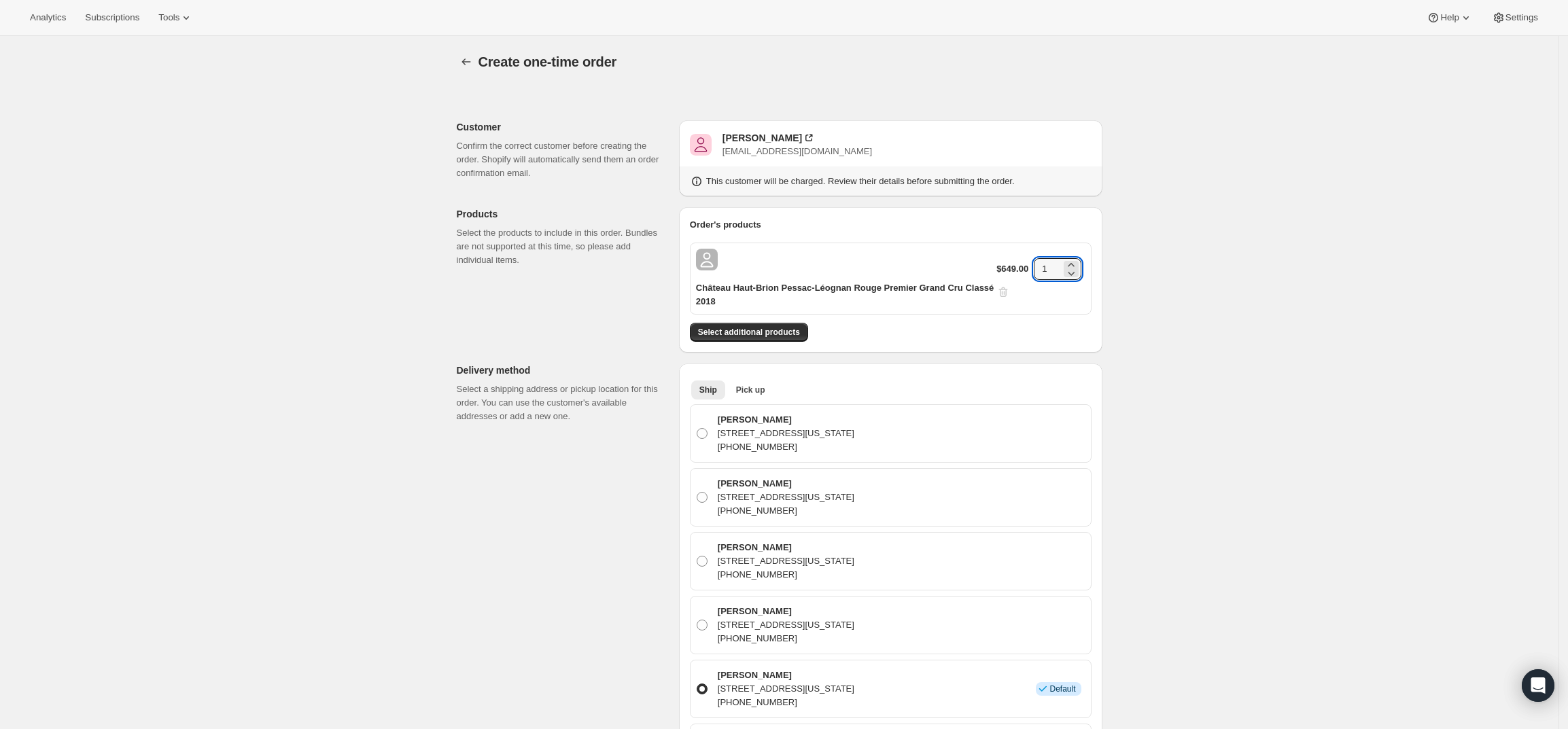
drag, startPoint x: 1056, startPoint y: 271, endPoint x: 1186, endPoint y: 298, distance: 132.6
click at [1023, 272] on div "$649.00 1" at bounding box center [1040, 278] width 88 height 41
type input "2"
click at [1358, 310] on div "Create one-time order. This page is ready Create one-time order Customer Confir…" at bounding box center [779, 685] width 1558 height 1299
click at [747, 135] on div "Jeffrey Zell" at bounding box center [762, 138] width 80 height 14
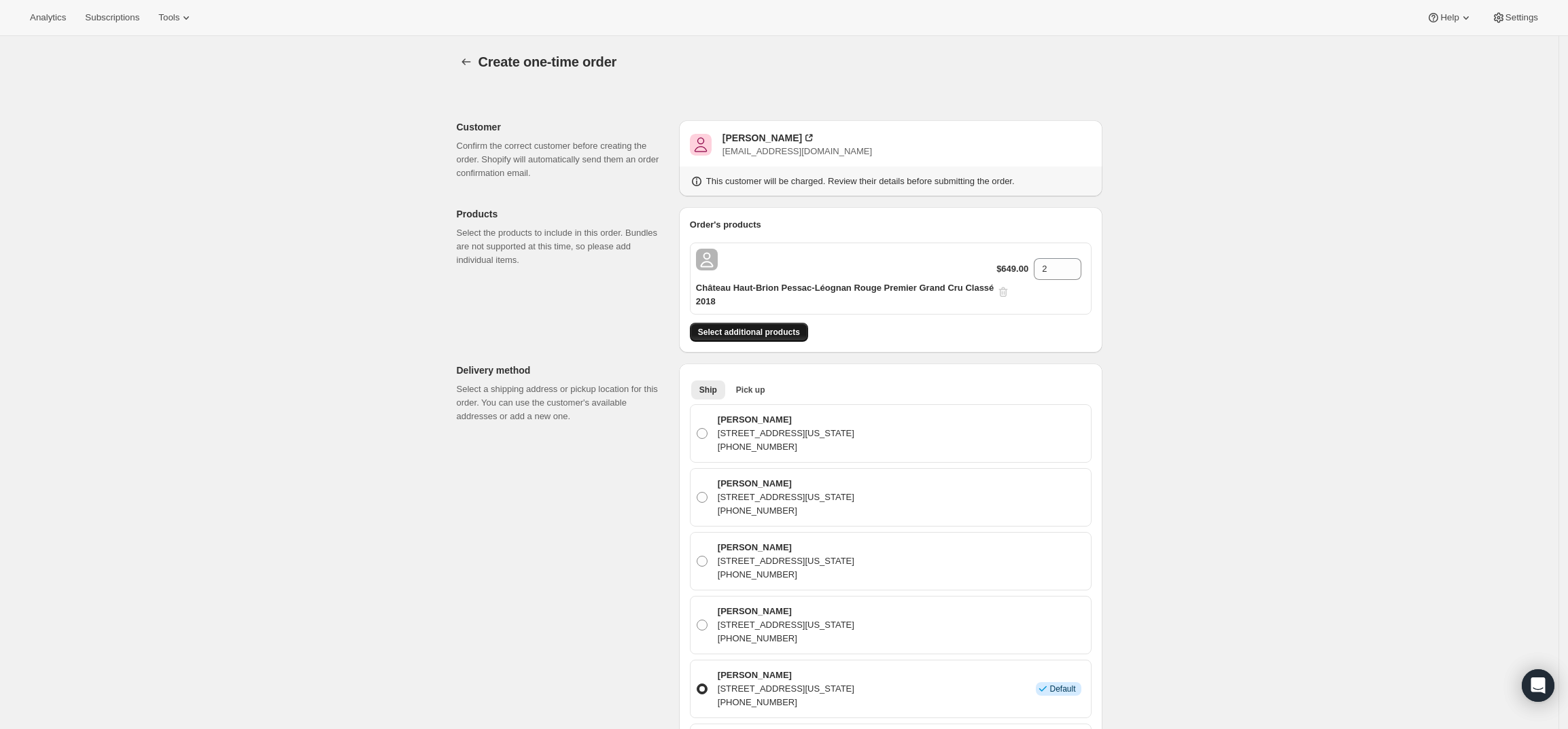
click at [782, 335] on span "Select additional products" at bounding box center [749, 332] width 102 height 11
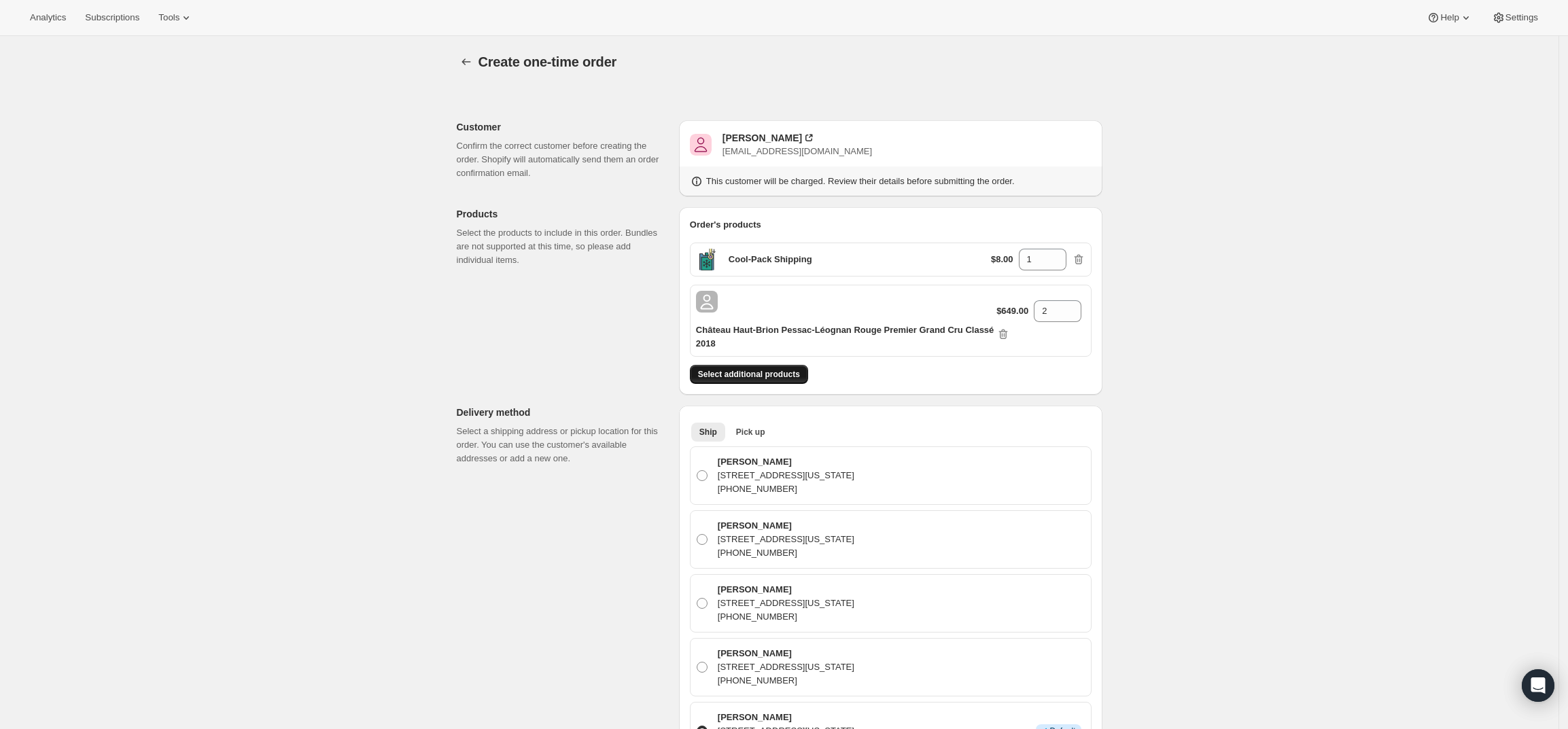
click at [747, 375] on span "Select additional products" at bounding box center [749, 374] width 102 height 11
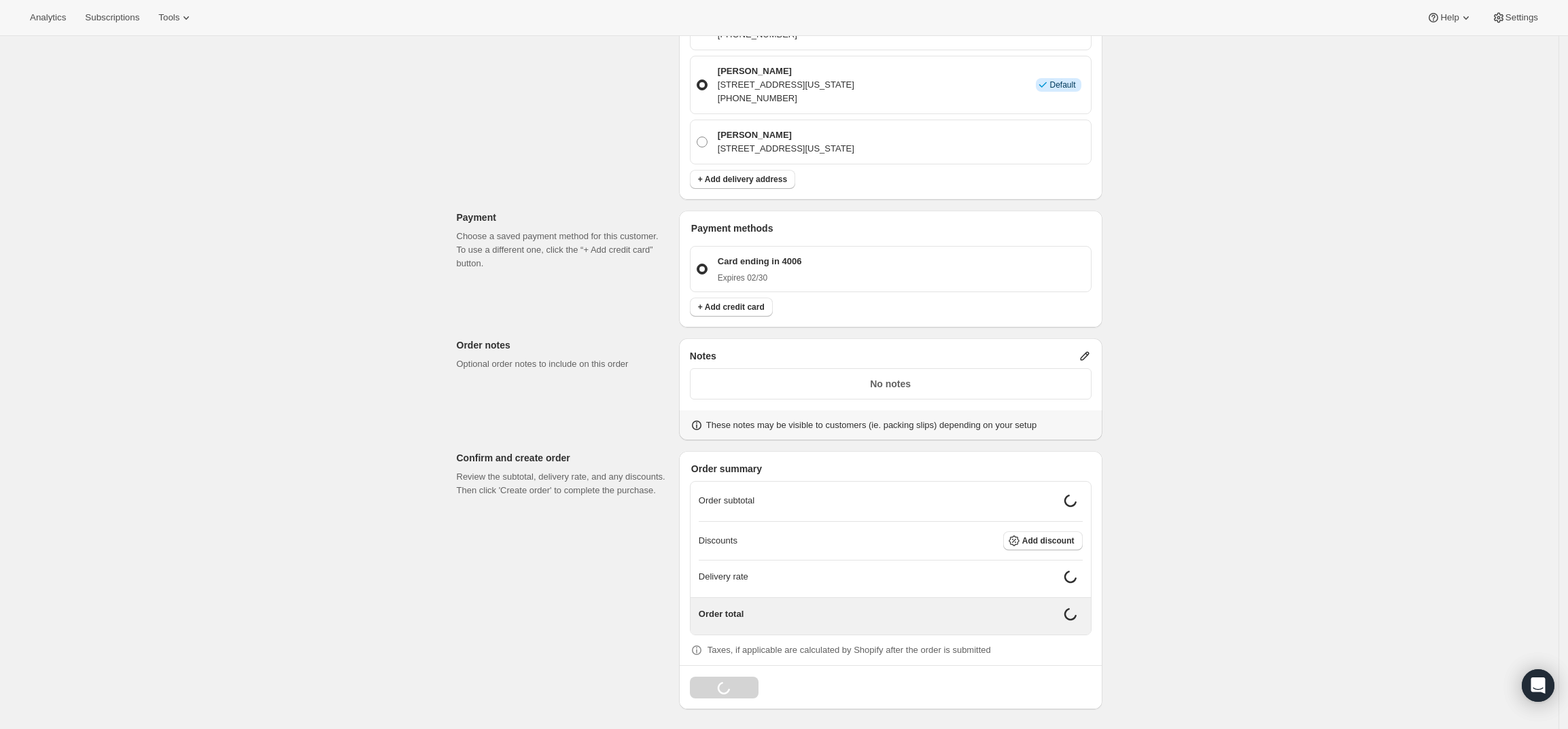
scroll to position [684, 0]
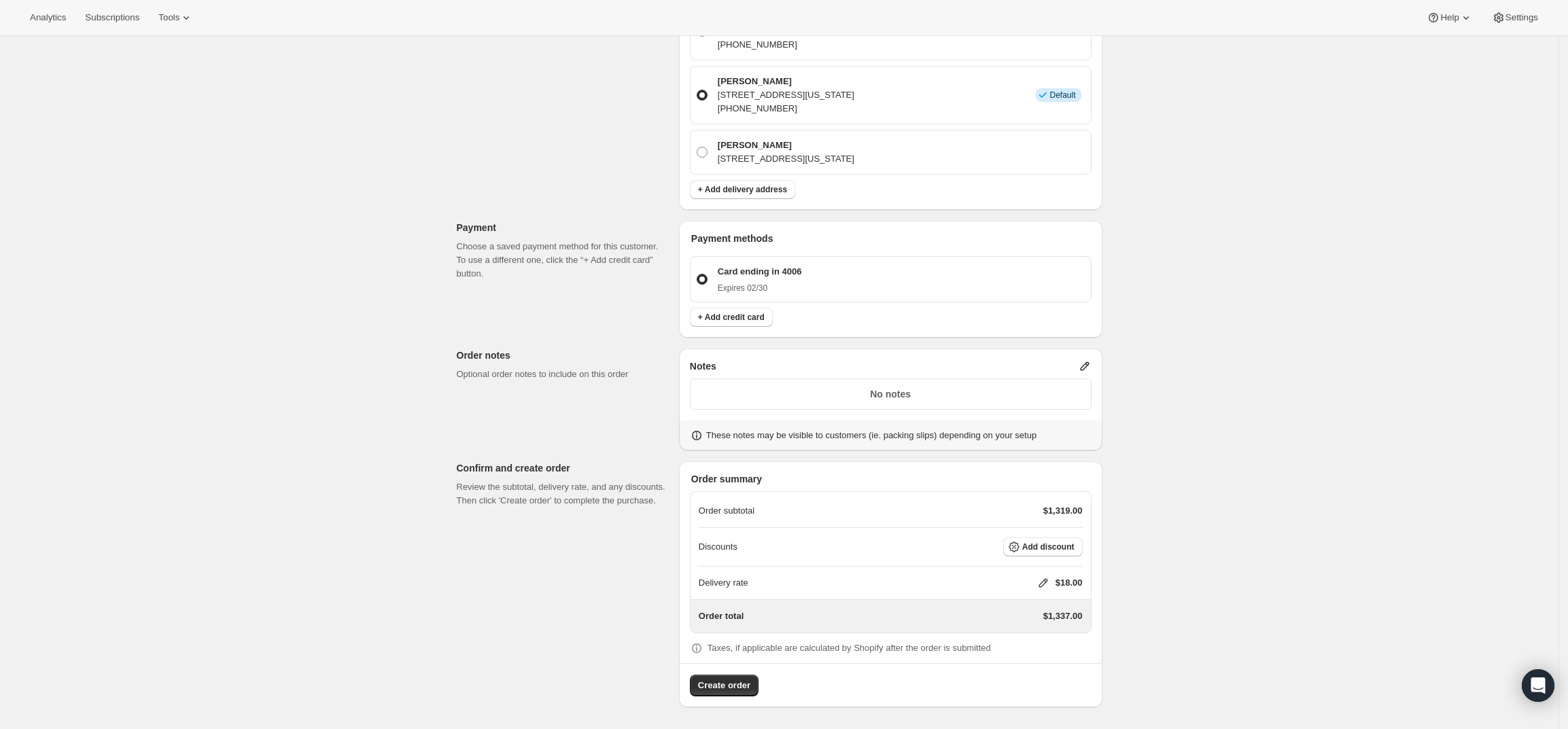
click at [1085, 362] on icon at bounding box center [1085, 367] width 14 height 14
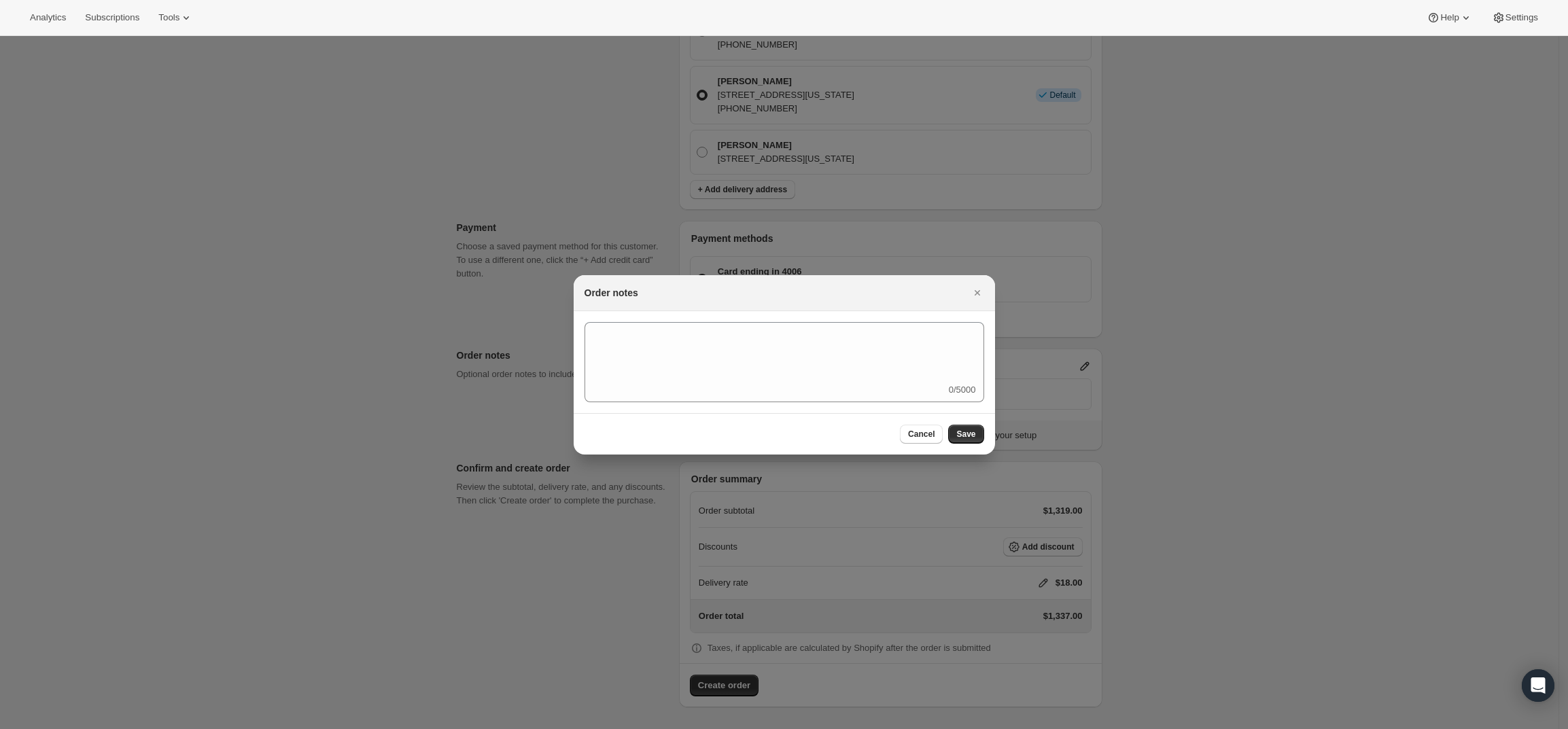
scroll to position [0, 0]
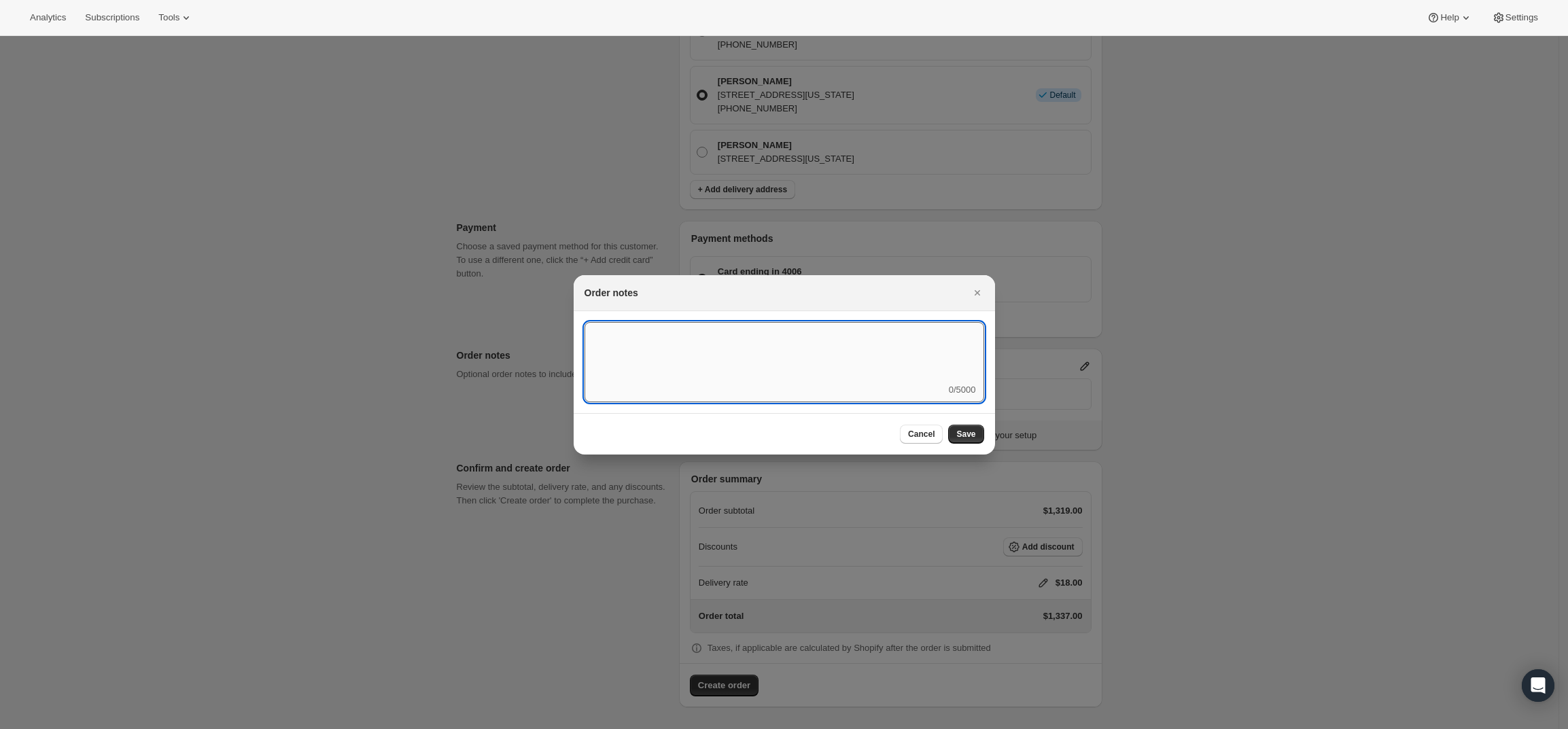
click at [887, 372] on textarea ":r3v:" at bounding box center [784, 352] width 400 height 61
type textarea "FedEx - 2 Day Air - ship Monday 10/6"
click at [964, 435] on span "Save" at bounding box center [965, 434] width 19 height 11
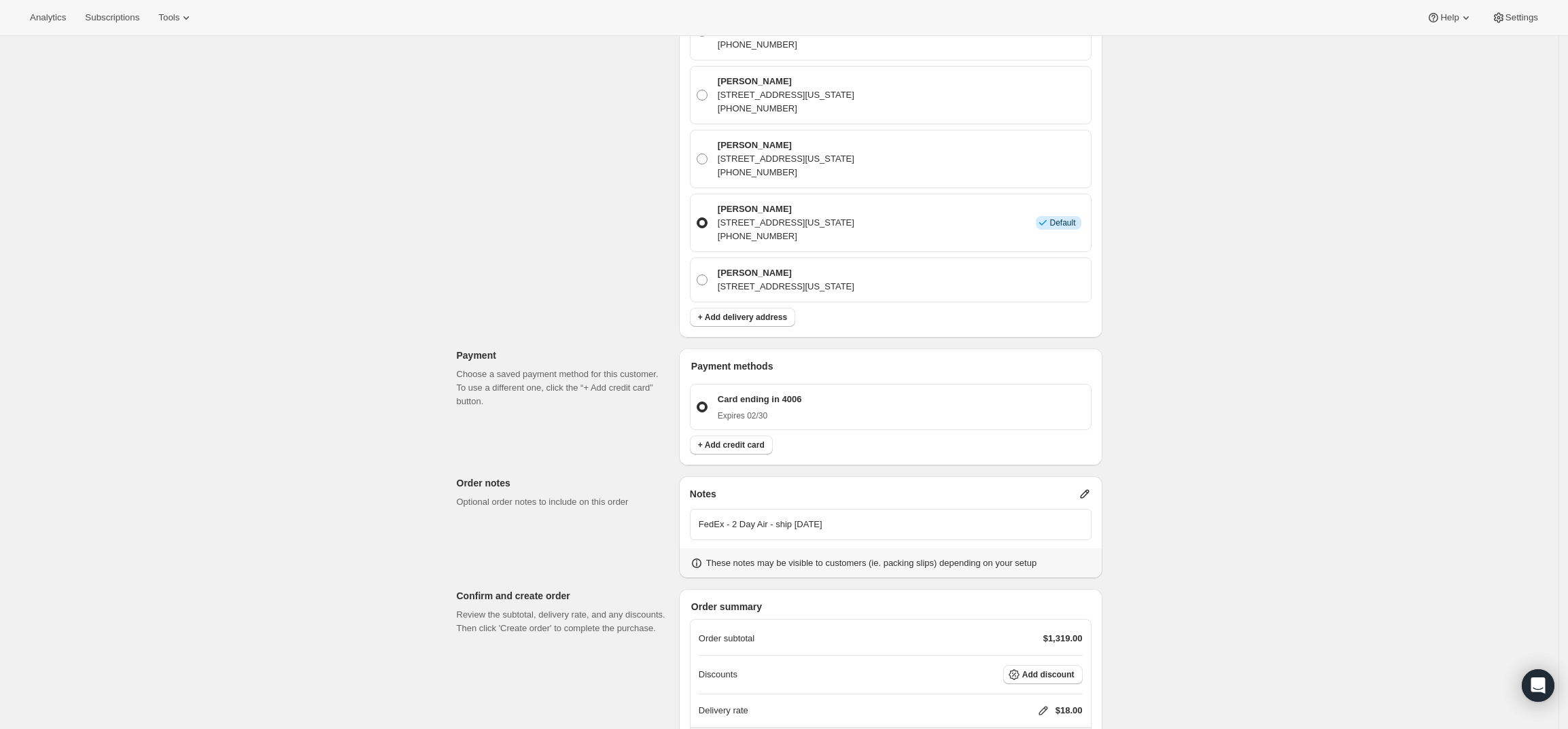
scroll to position [684, 0]
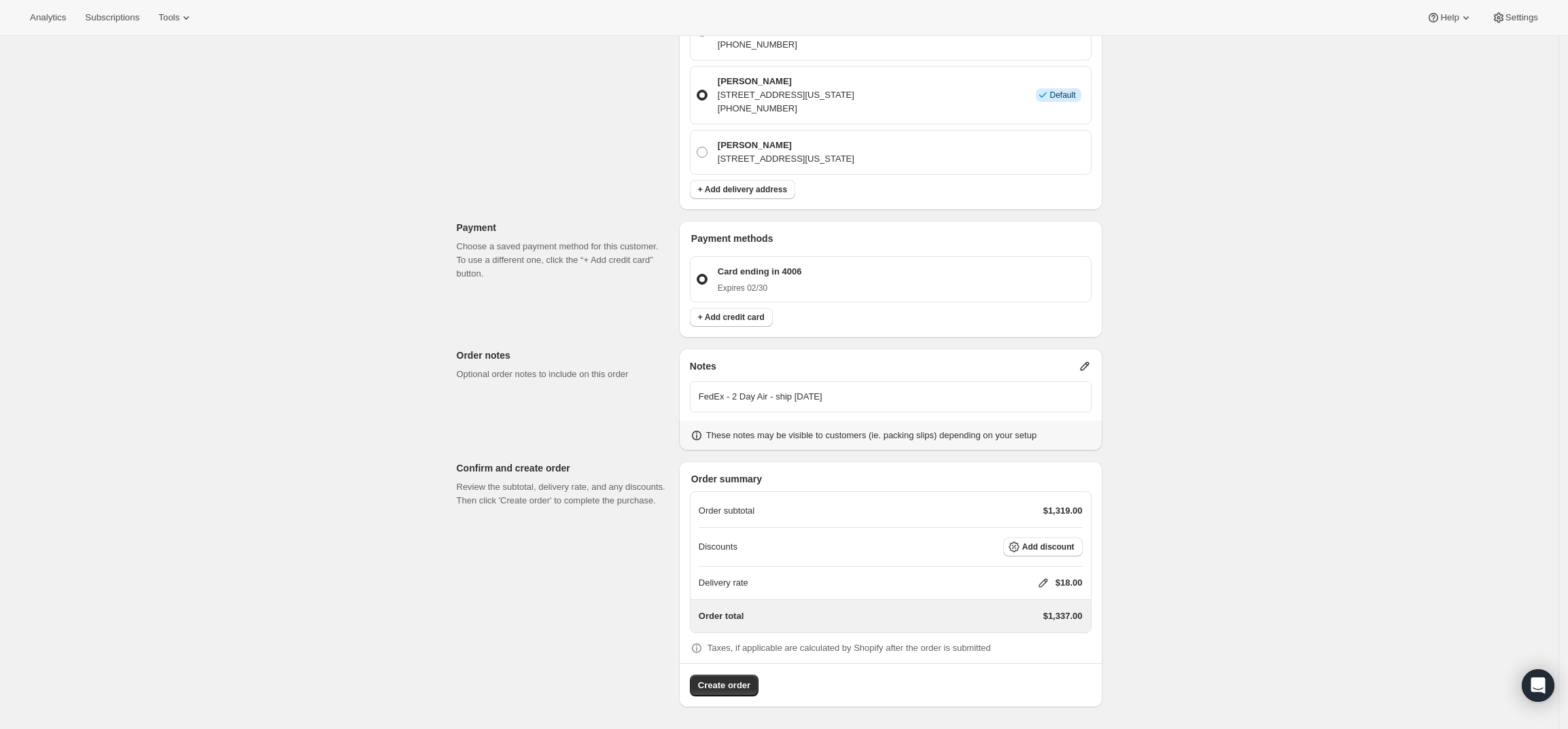
click at [1047, 584] on icon at bounding box center [1043, 583] width 9 height 9
click at [1009, 631] on input "0" at bounding box center [1050, 634] width 122 height 22
type input "40"
click at [1167, 599] on div "Create one-time order. This page is ready Create one-time order Customer Confir…" at bounding box center [779, 40] width 1558 height 1377
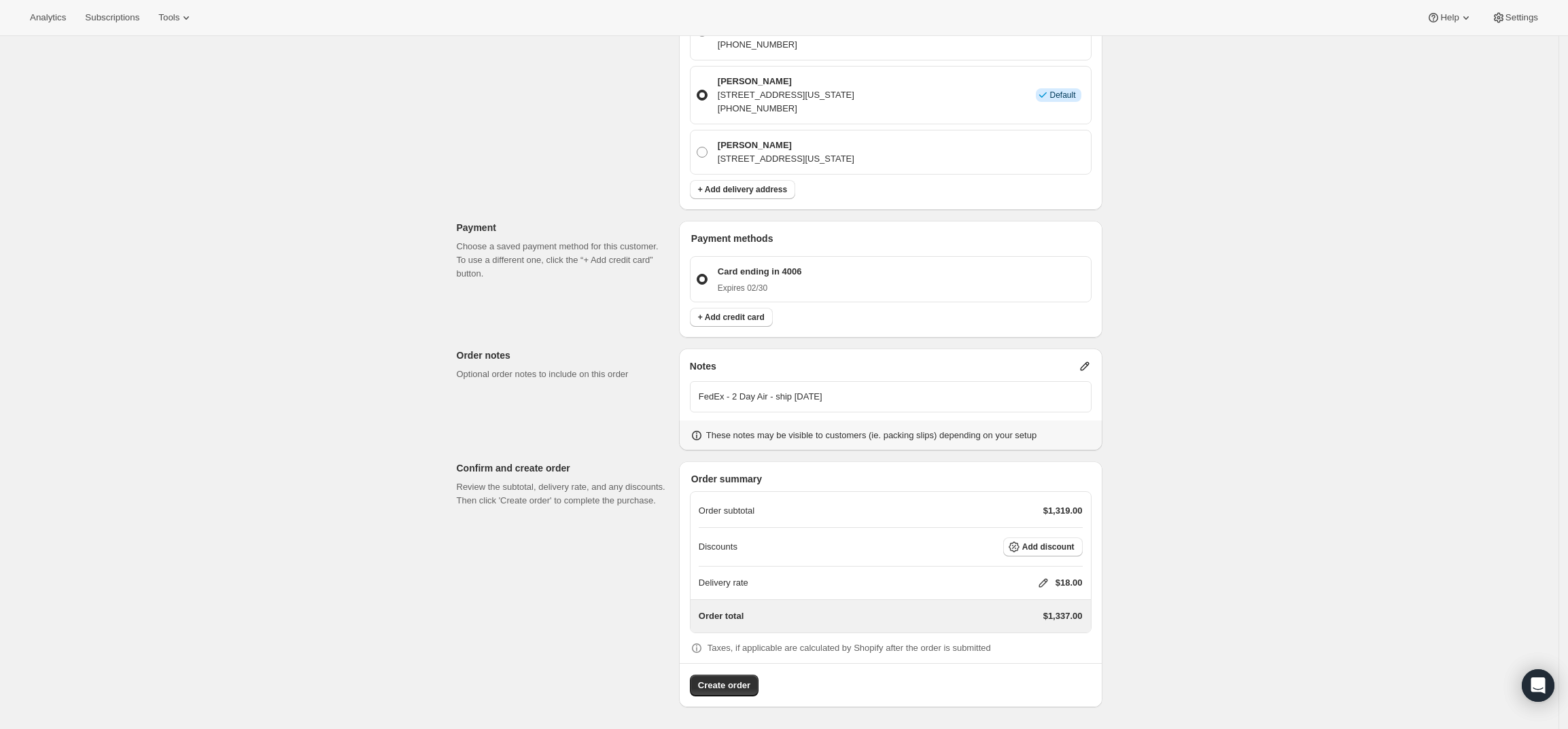
click at [1044, 580] on icon at bounding box center [1043, 583] width 14 height 14
click at [1039, 630] on input "40" at bounding box center [1050, 634] width 122 height 22
click at [1036, 658] on button "Save" at bounding box center [1040, 665] width 35 height 19
click at [829, 396] on p "FedEx - 2 Day Air - ship Monday 10/6" at bounding box center [891, 397] width 384 height 14
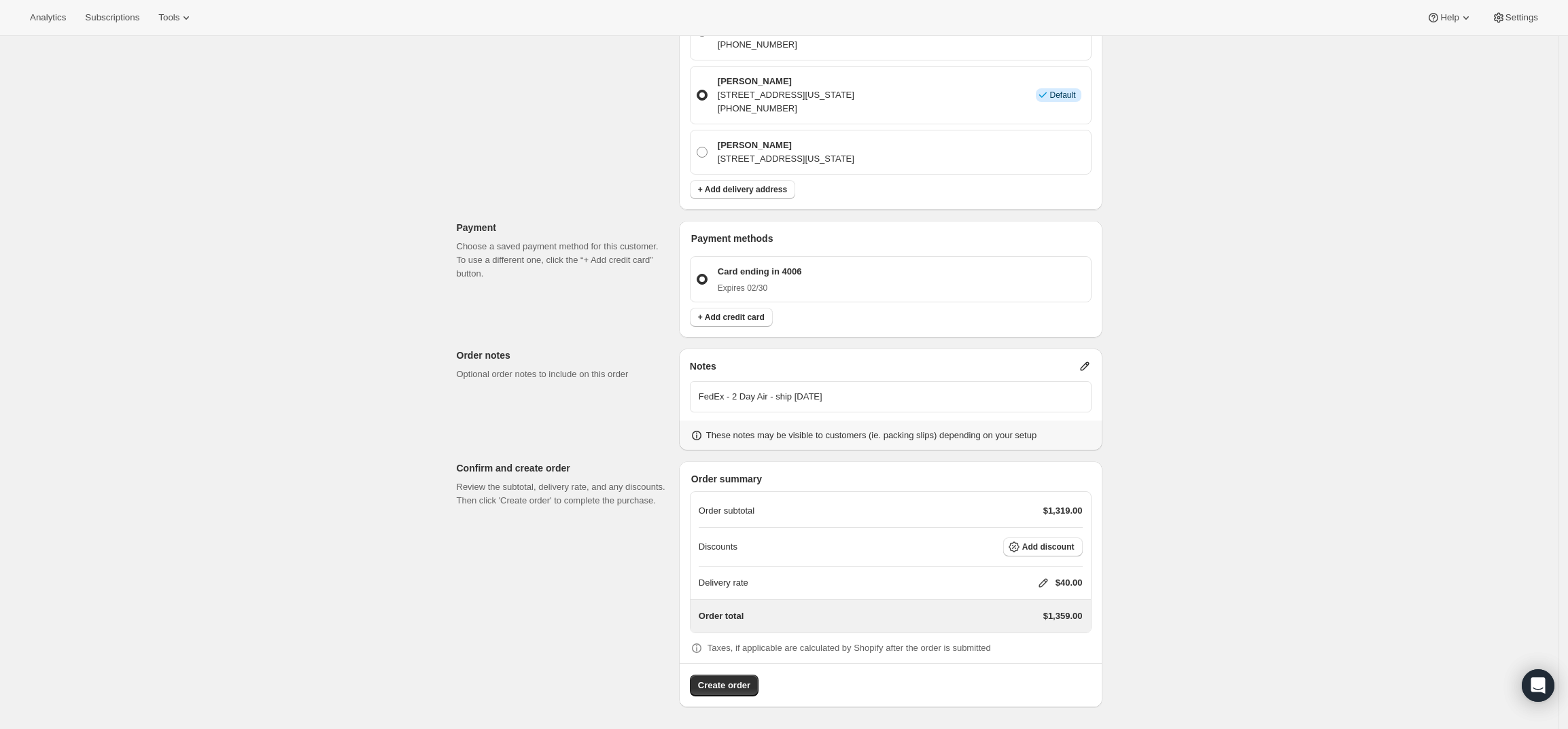
click at [1083, 364] on icon at bounding box center [1085, 367] width 14 height 14
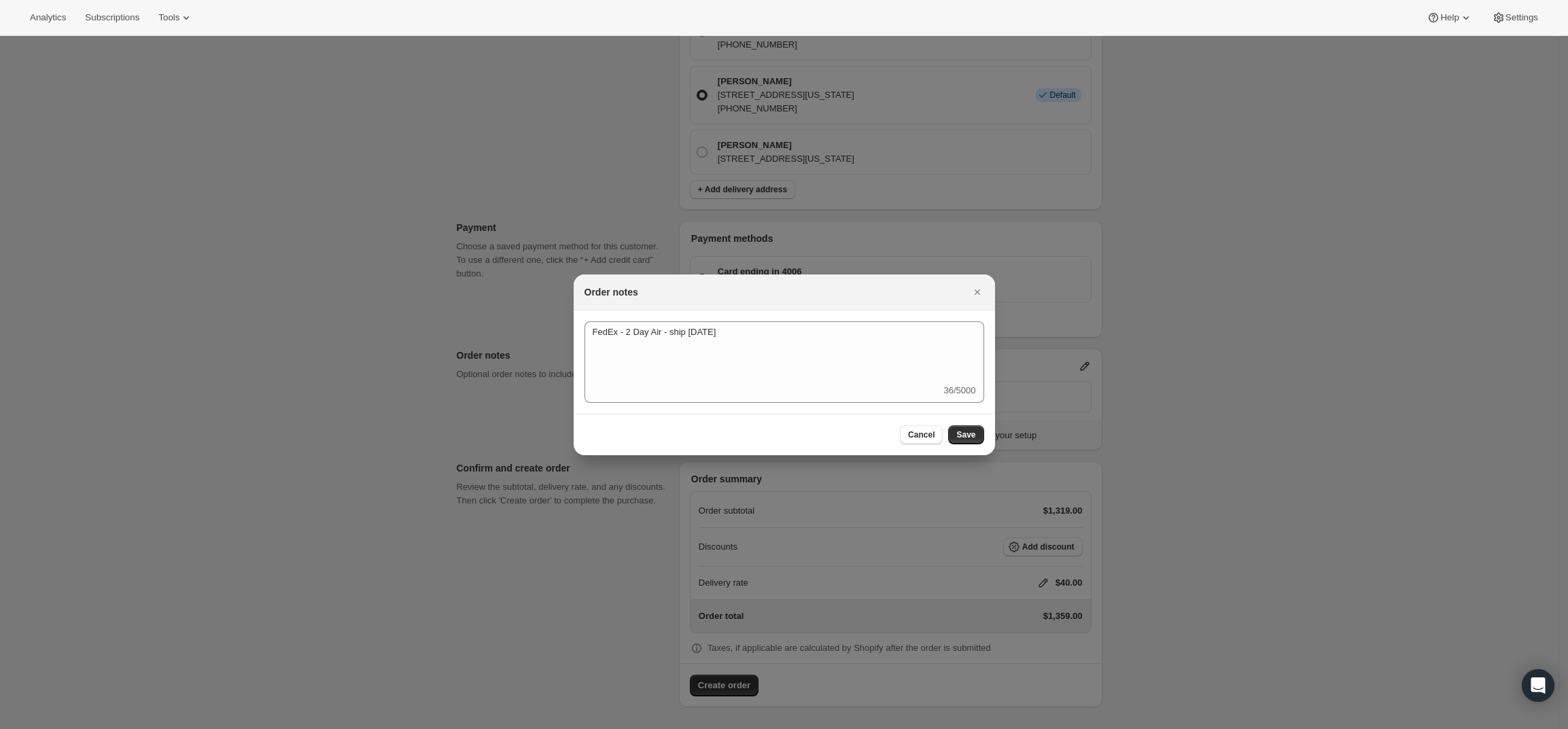
scroll to position [0, 0]
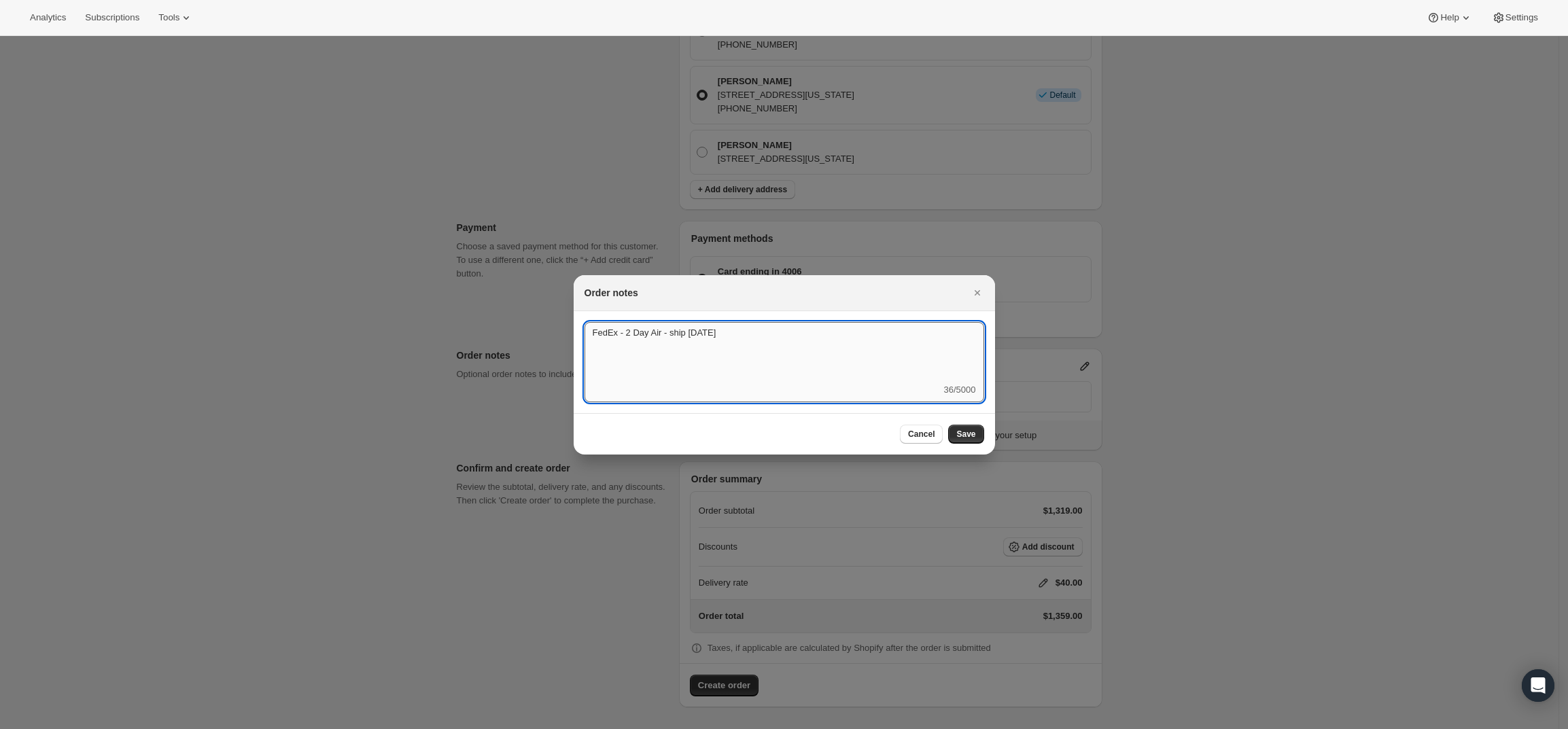
click at [718, 335] on textarea "FedEx - 2 Day Air - ship Monday 10/6" at bounding box center [784, 352] width 400 height 61
type textarea "FedEx - 2 Day Air - ship Tuesday 10/7"
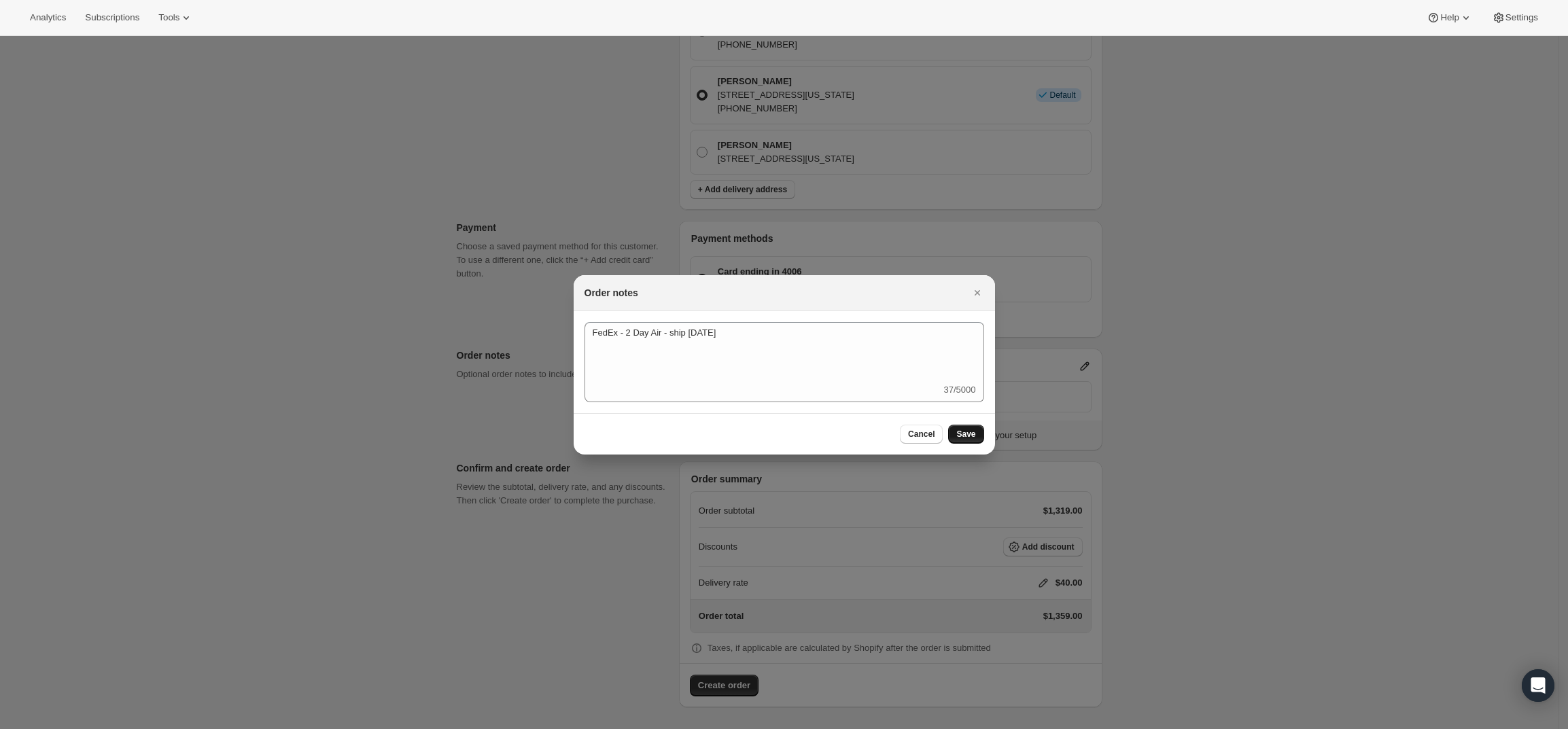
click at [962, 440] on button "Save" at bounding box center [965, 434] width 35 height 19
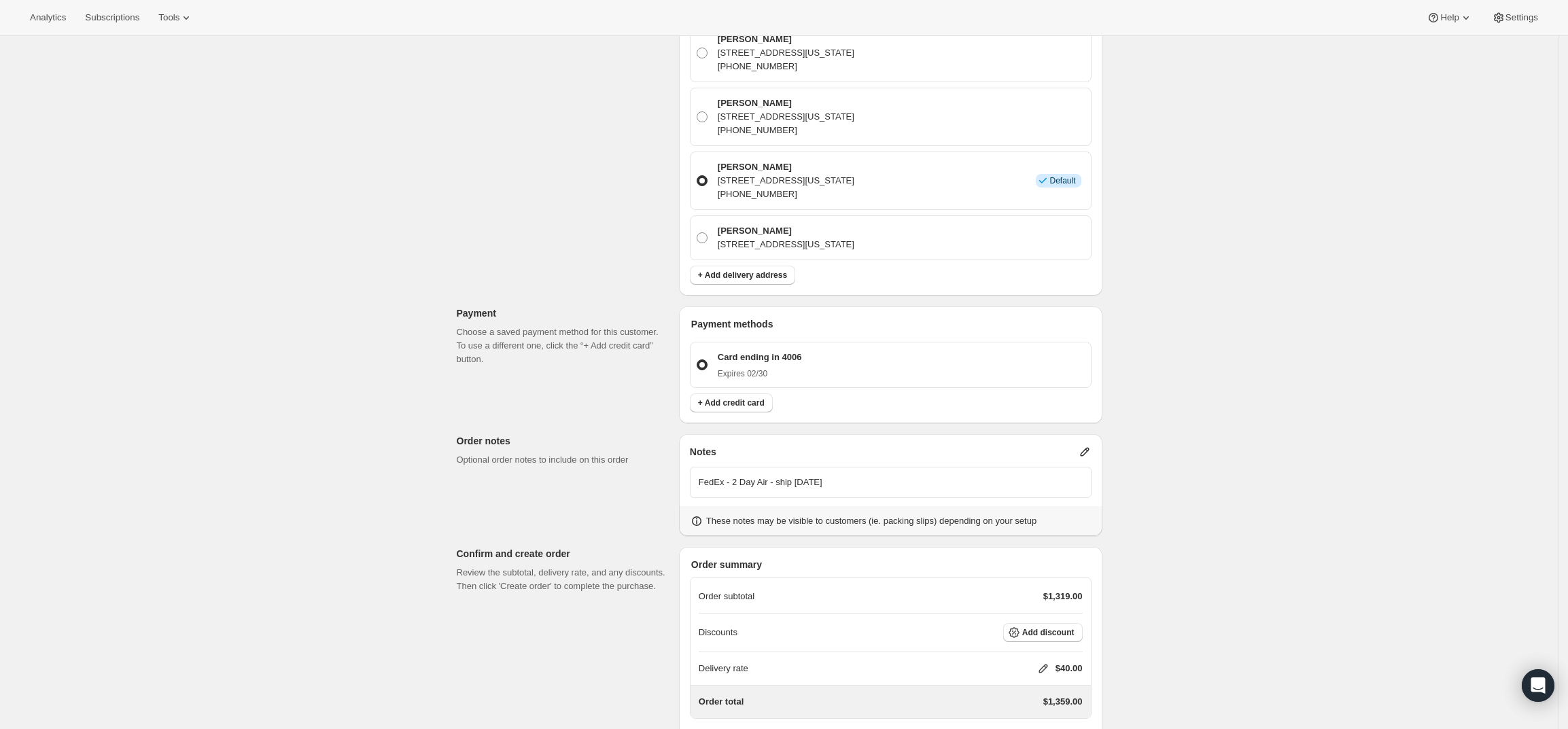
scroll to position [680, 0]
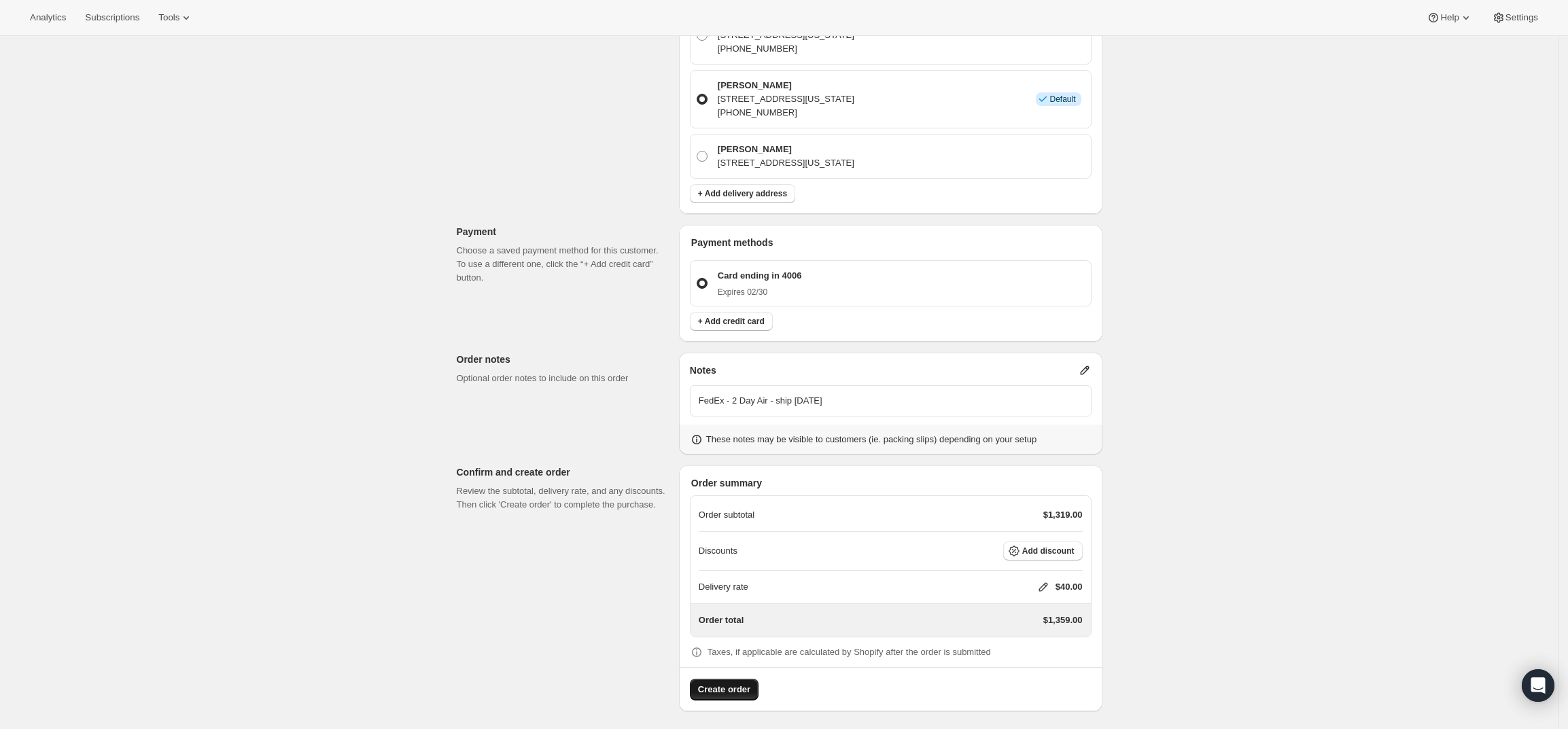
click at [736, 697] on button "Create order" at bounding box center [724, 690] width 69 height 22
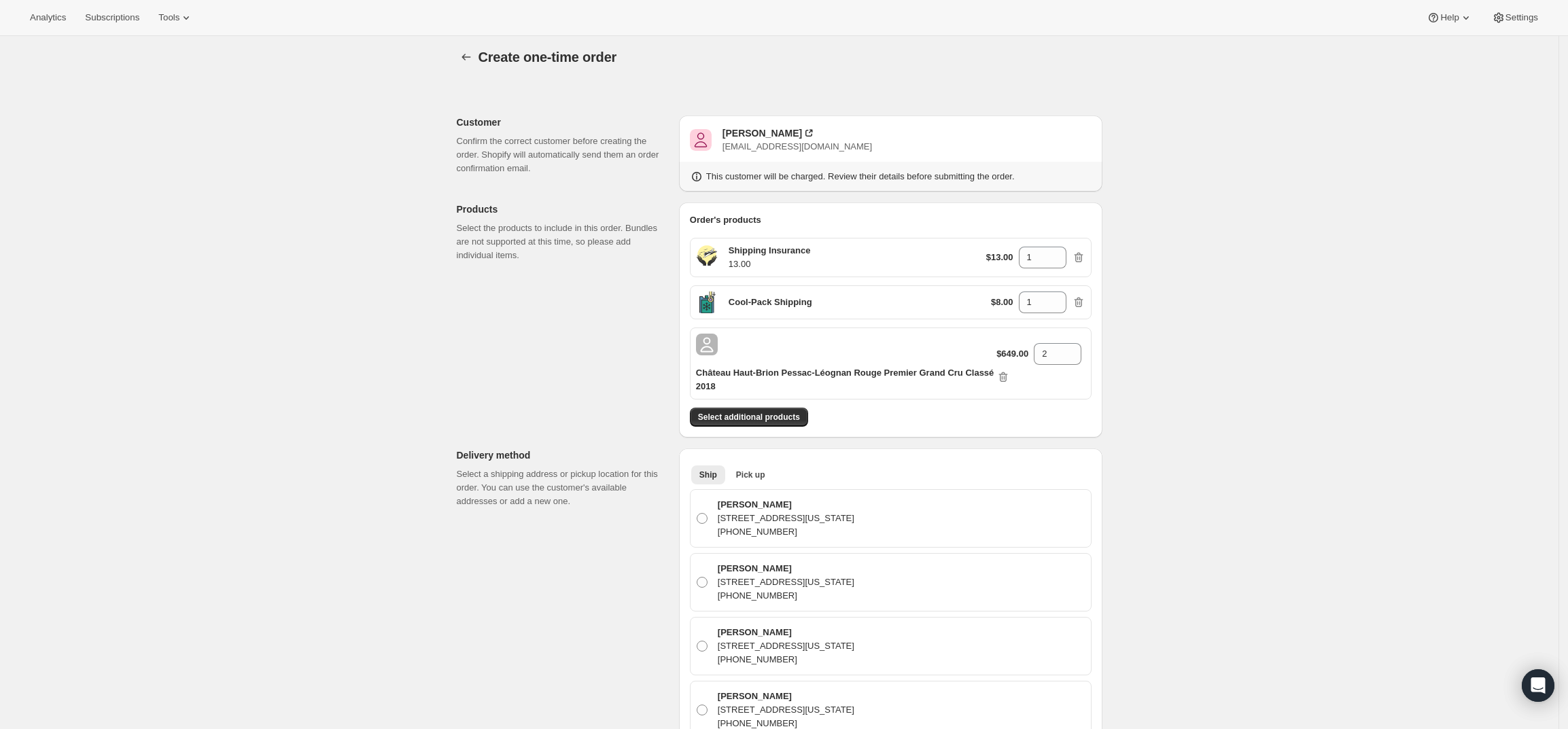
scroll to position [0, 0]
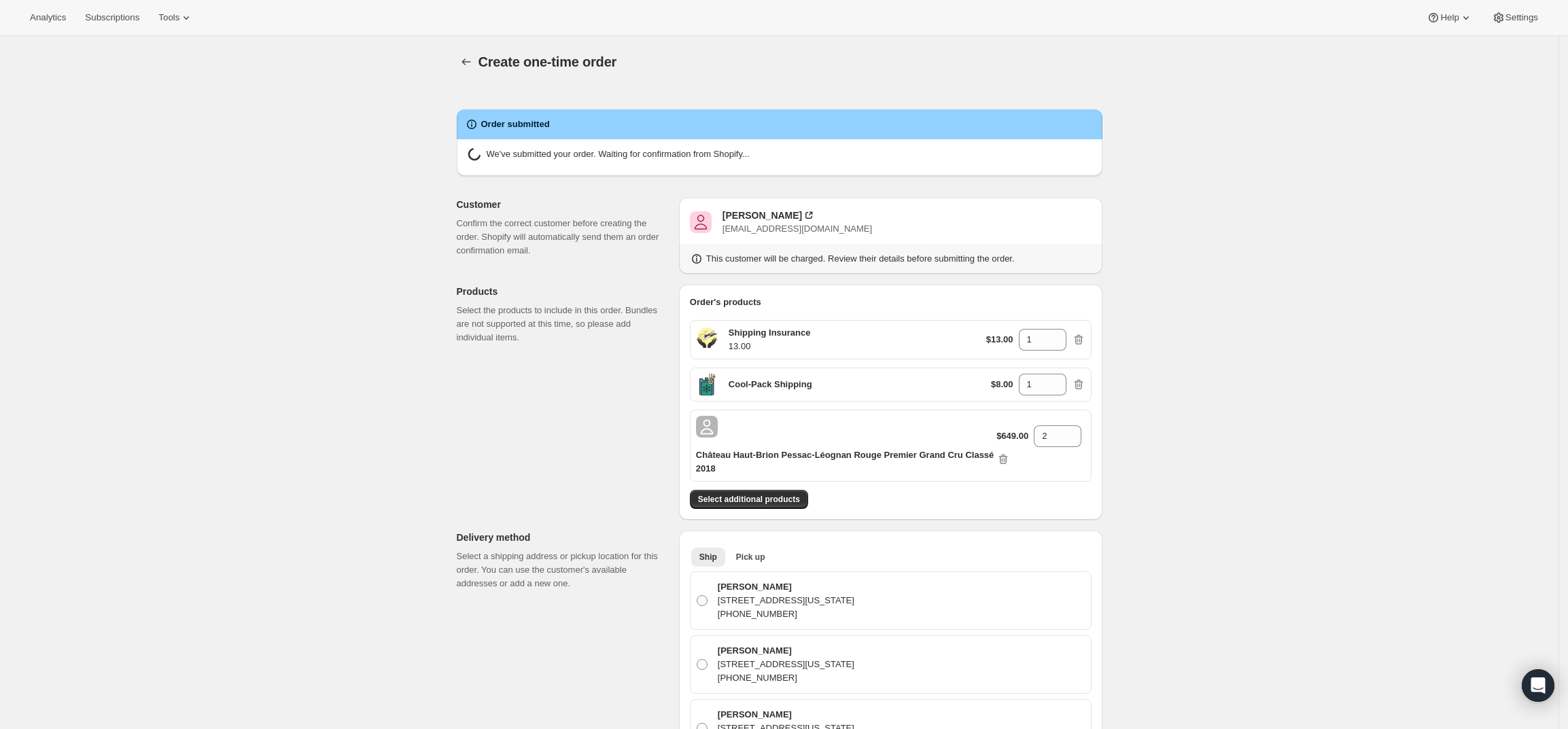
radio input "true"
